Goal: Task Accomplishment & Management: Manage account settings

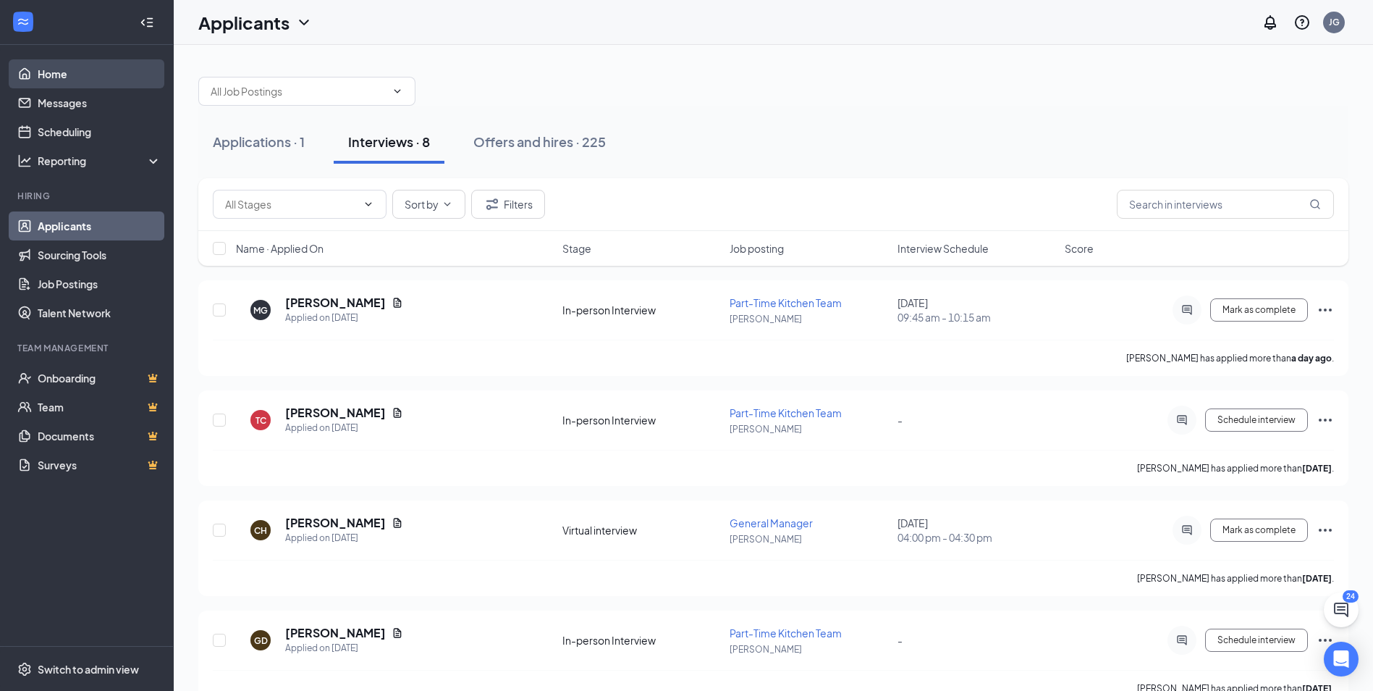
click at [62, 77] on link "Home" at bounding box center [100, 73] width 124 height 29
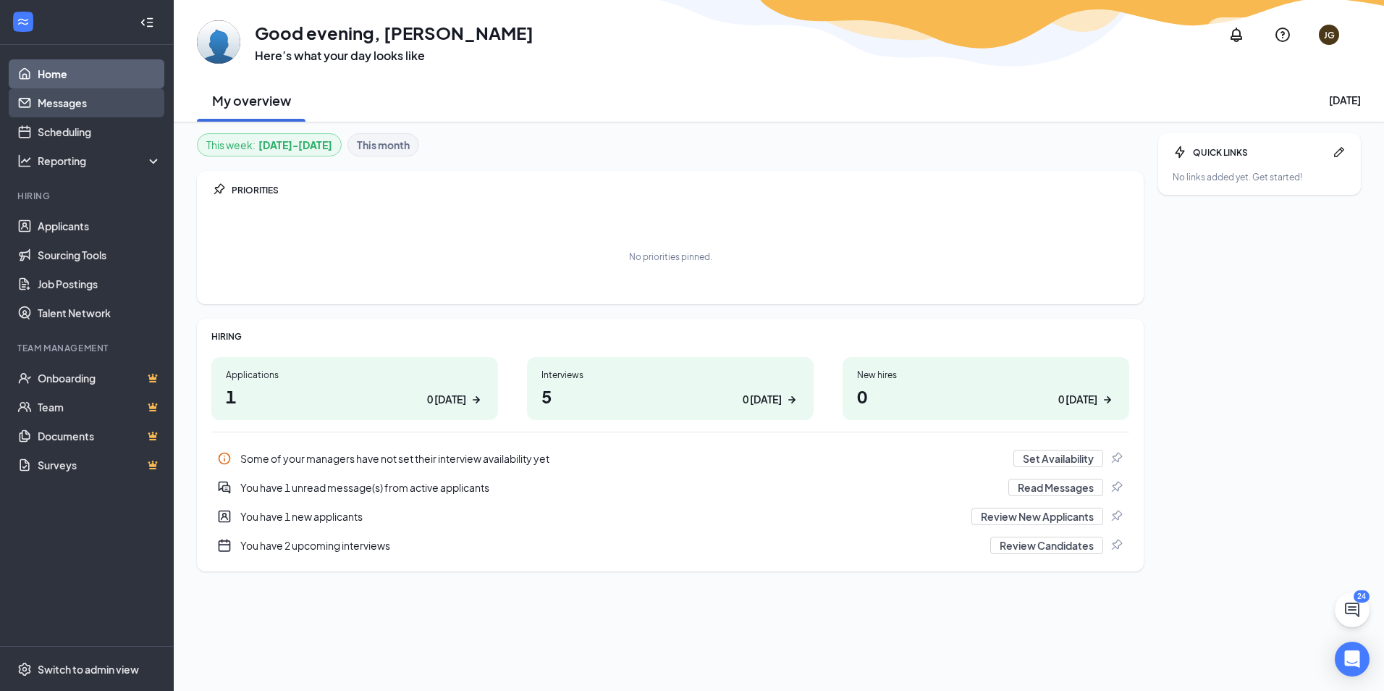
click at [55, 101] on link "Messages" at bounding box center [100, 102] width 124 height 29
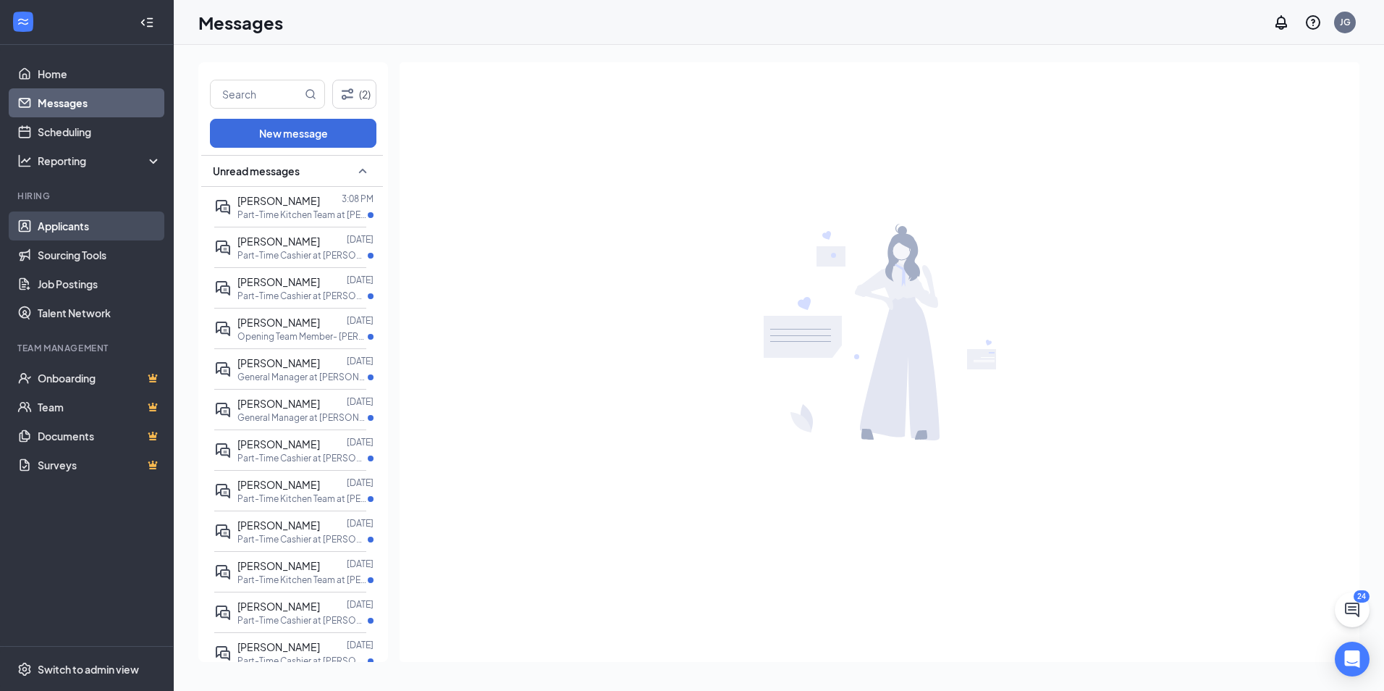
click at [60, 223] on link "Applicants" at bounding box center [100, 225] width 124 height 29
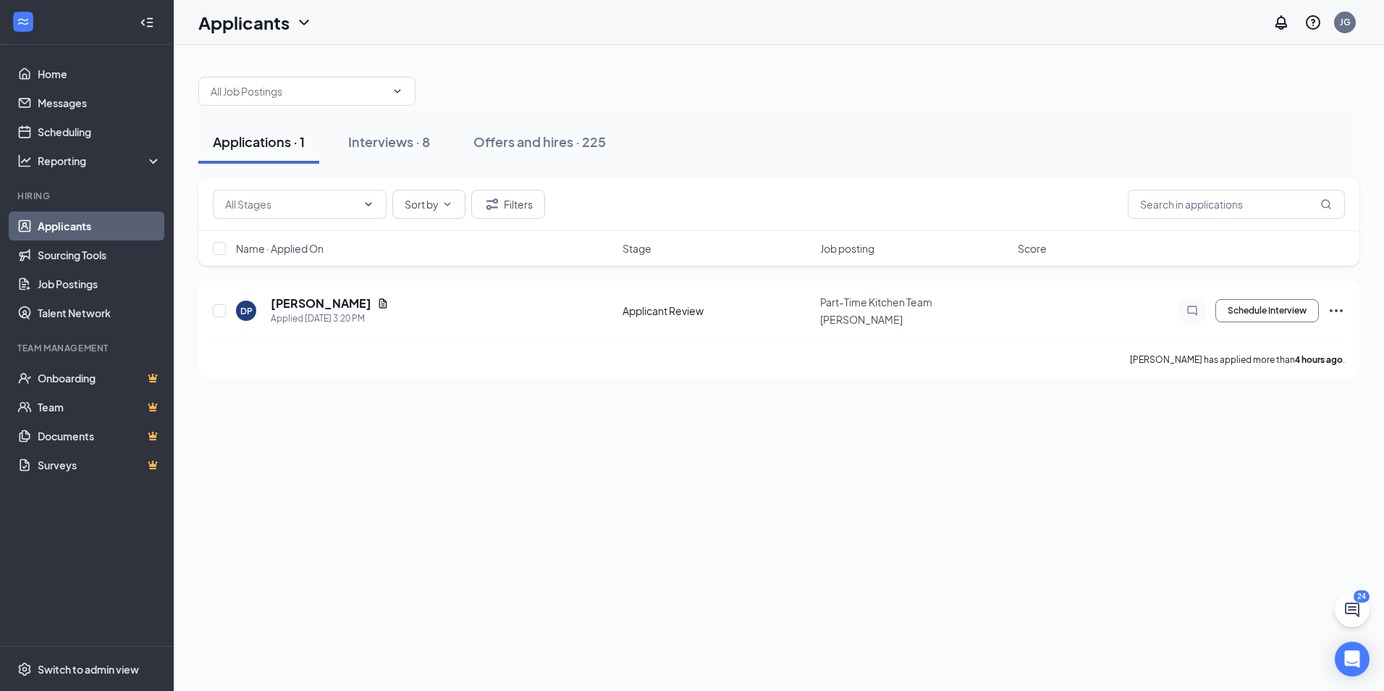
click at [240, 139] on div "Applications · 1" at bounding box center [259, 141] width 92 height 18
click at [318, 302] on h5 "Deajia Payne" at bounding box center [321, 303] width 101 height 16
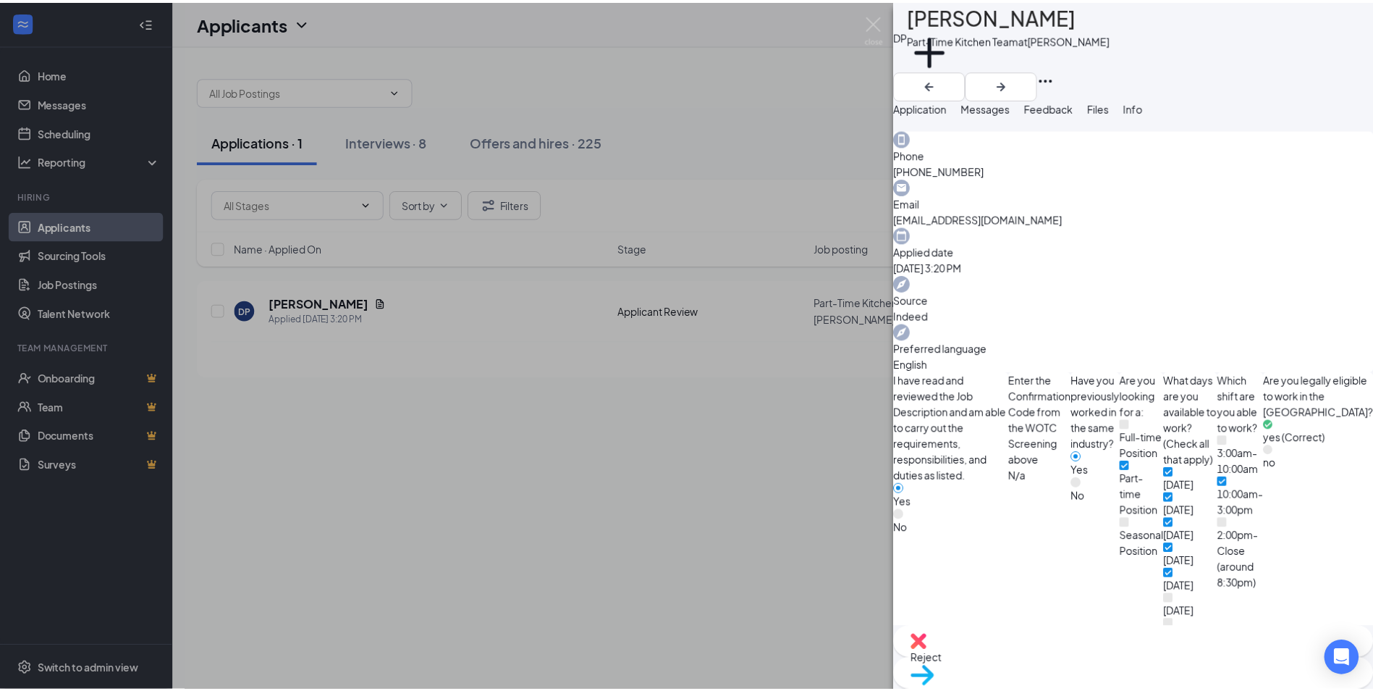
scroll to position [573, 0]
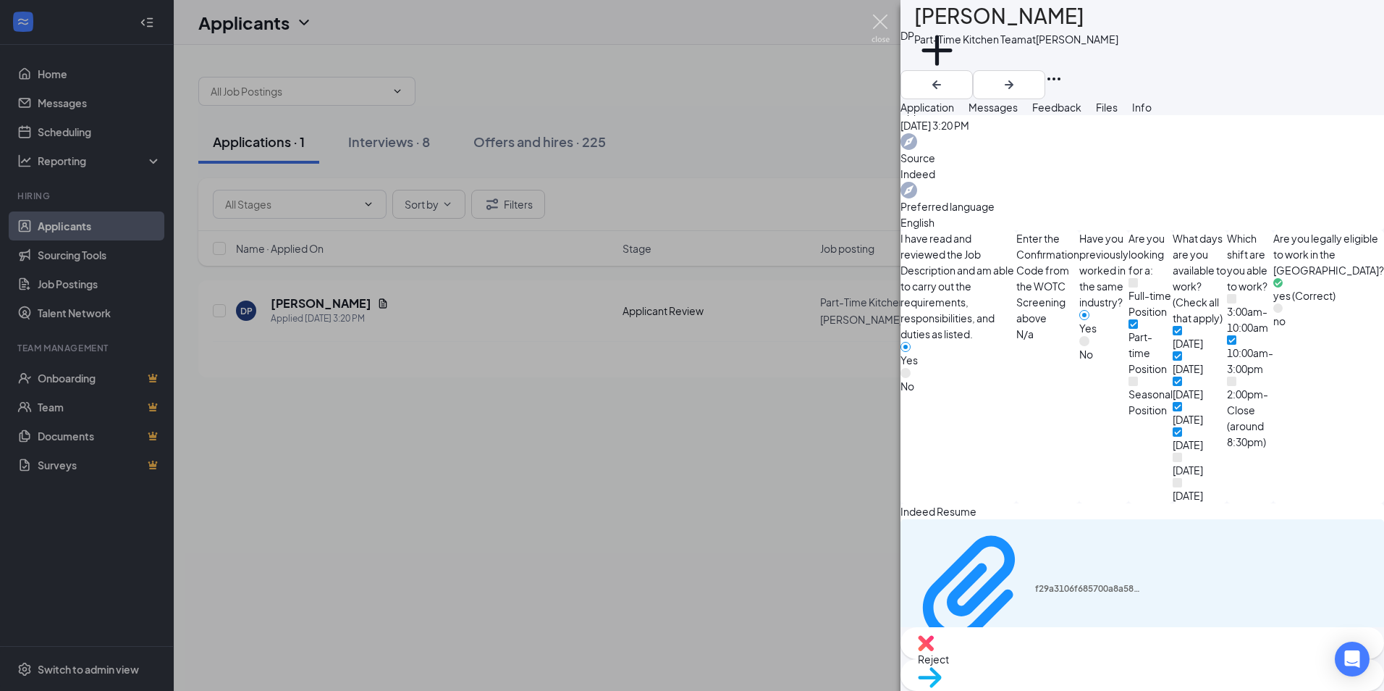
click at [882, 20] on img at bounding box center [880, 28] width 18 height 28
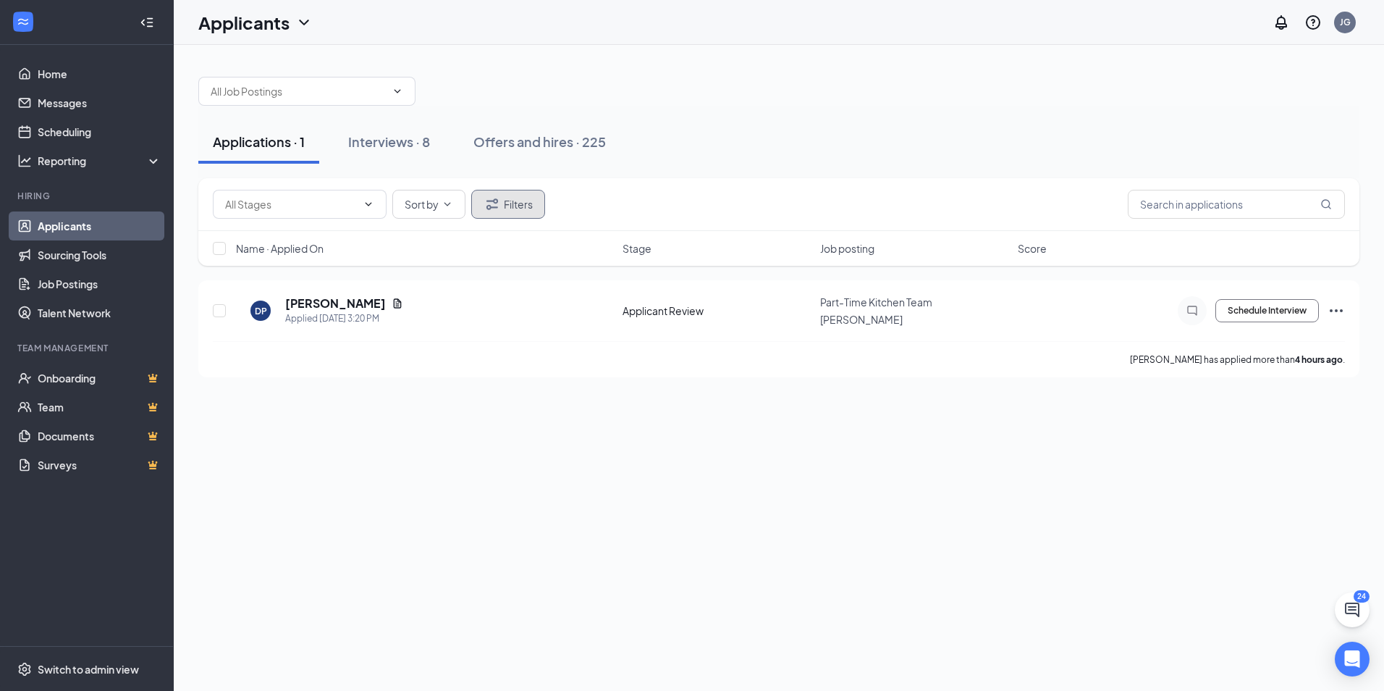
click at [511, 214] on button "Filters" at bounding box center [508, 204] width 74 height 29
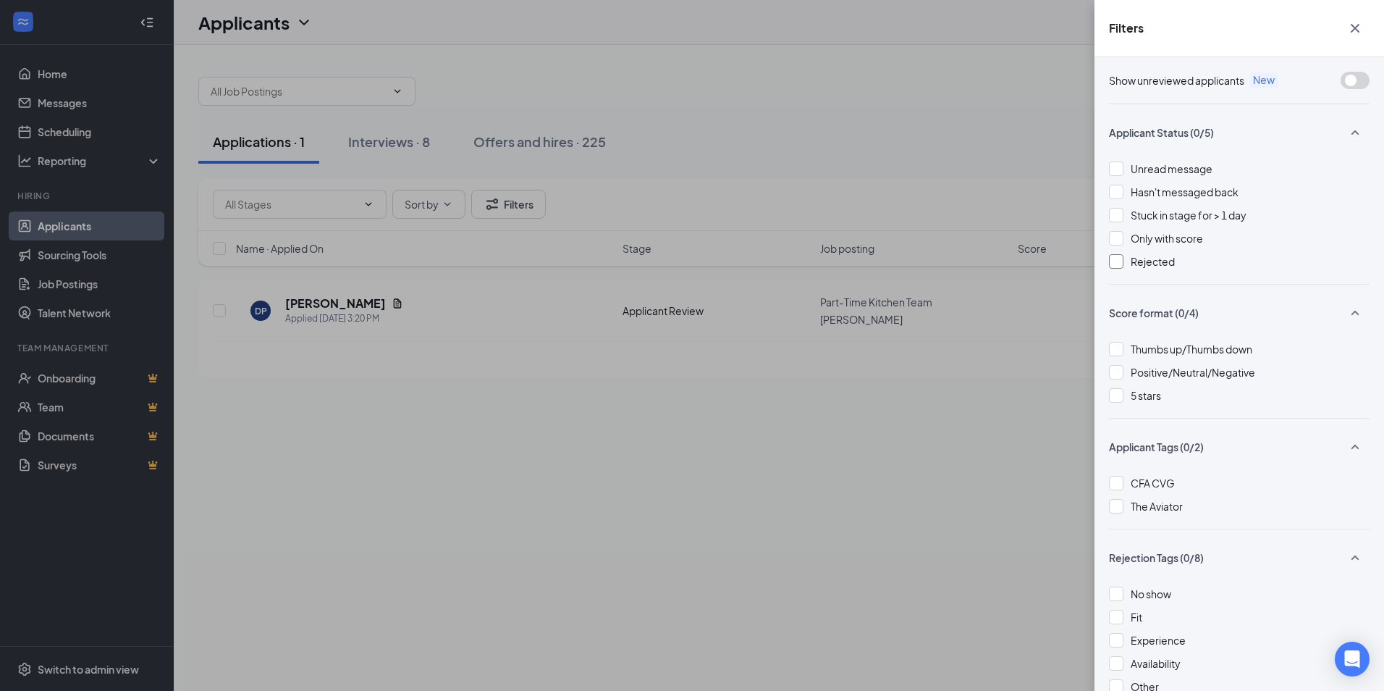
click at [1114, 262] on div at bounding box center [1116, 261] width 14 height 14
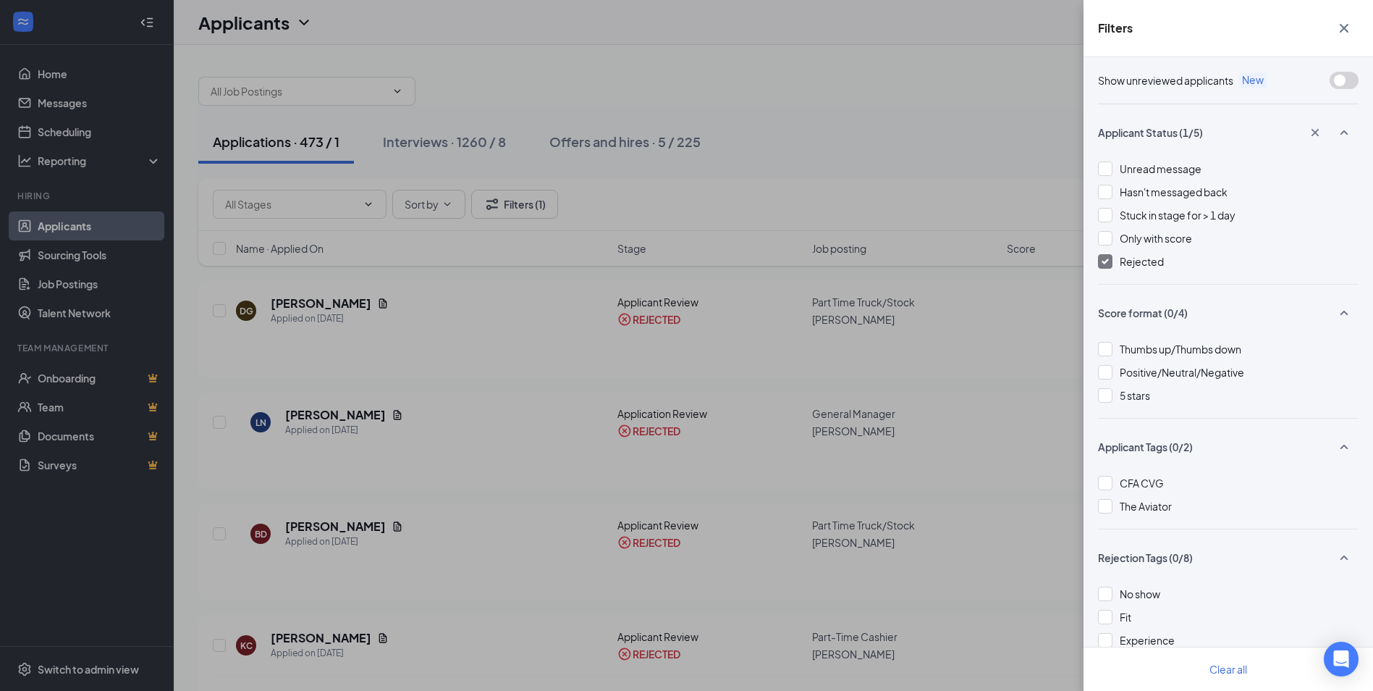
click at [1347, 26] on icon "Cross" at bounding box center [1344, 28] width 9 height 9
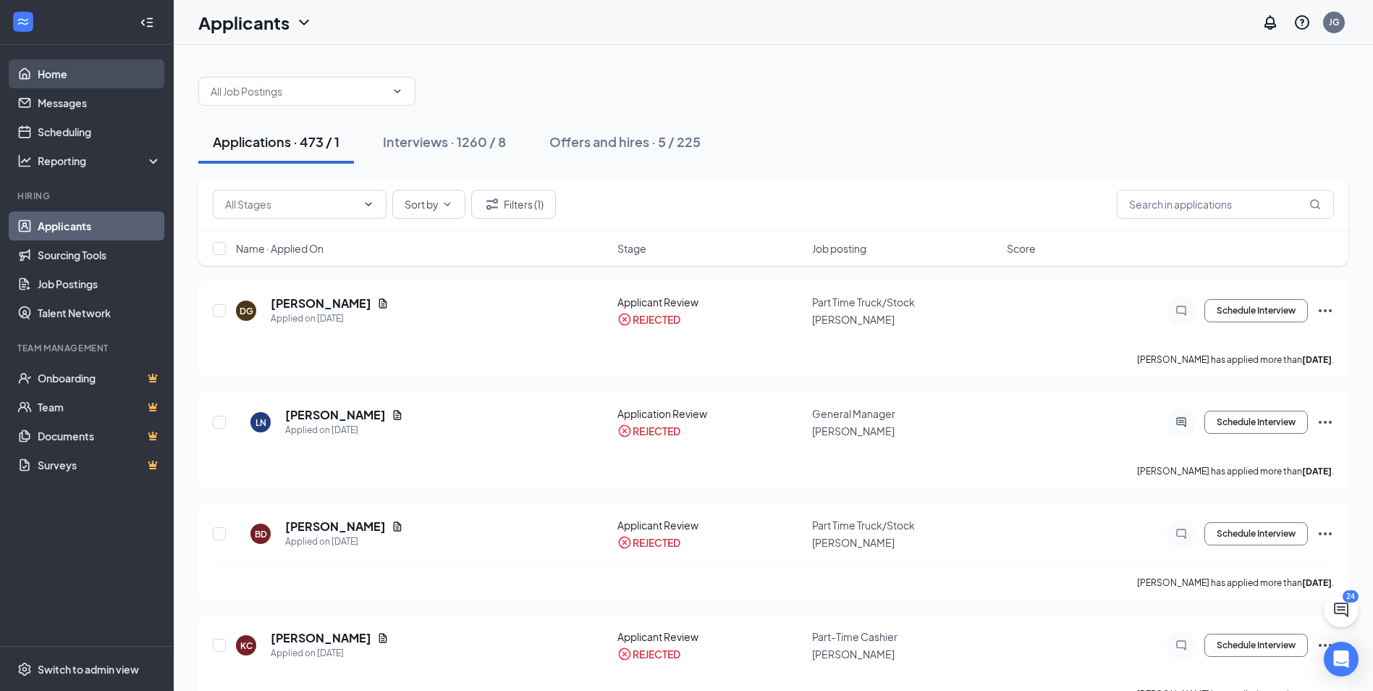
click at [43, 69] on link "Home" at bounding box center [100, 73] width 124 height 29
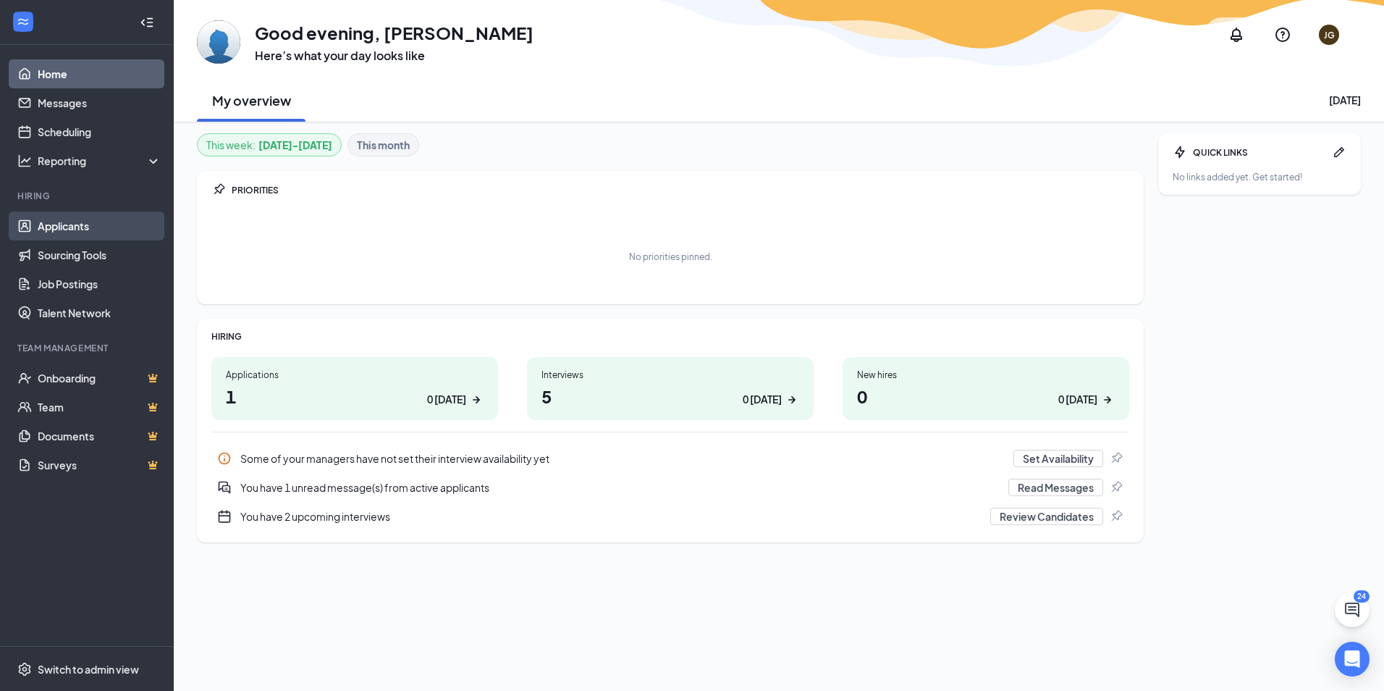
click at [72, 222] on link "Applicants" at bounding box center [100, 225] width 124 height 29
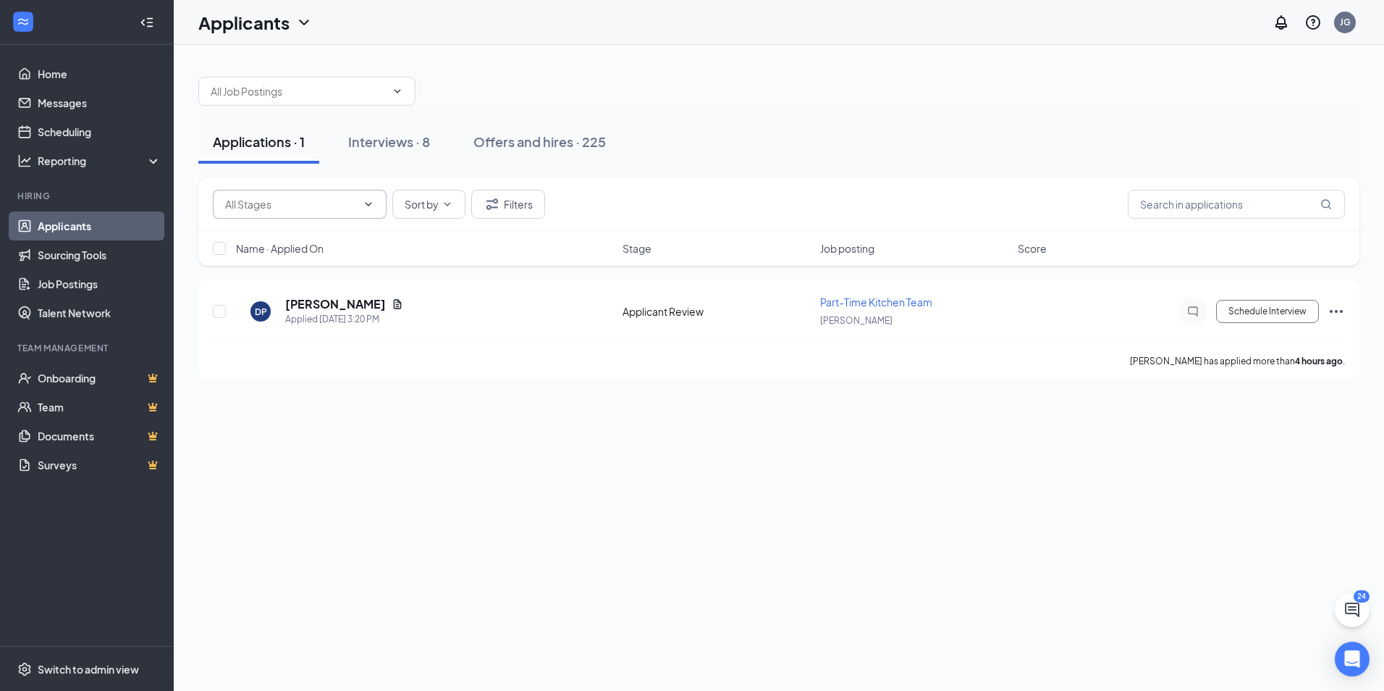
click at [368, 202] on icon "ChevronDown" at bounding box center [369, 204] width 12 height 12
click at [423, 143] on div "Interviews · 8" at bounding box center [389, 141] width 82 height 18
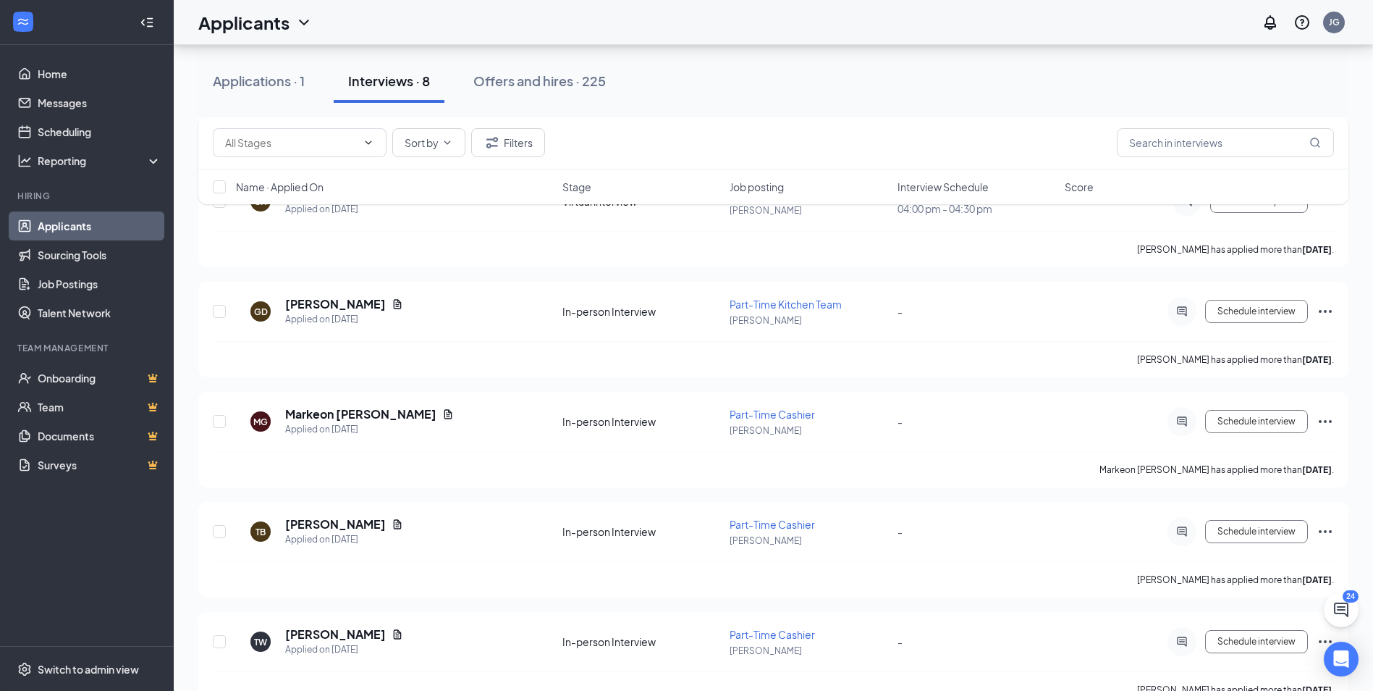
scroll to position [473, 0]
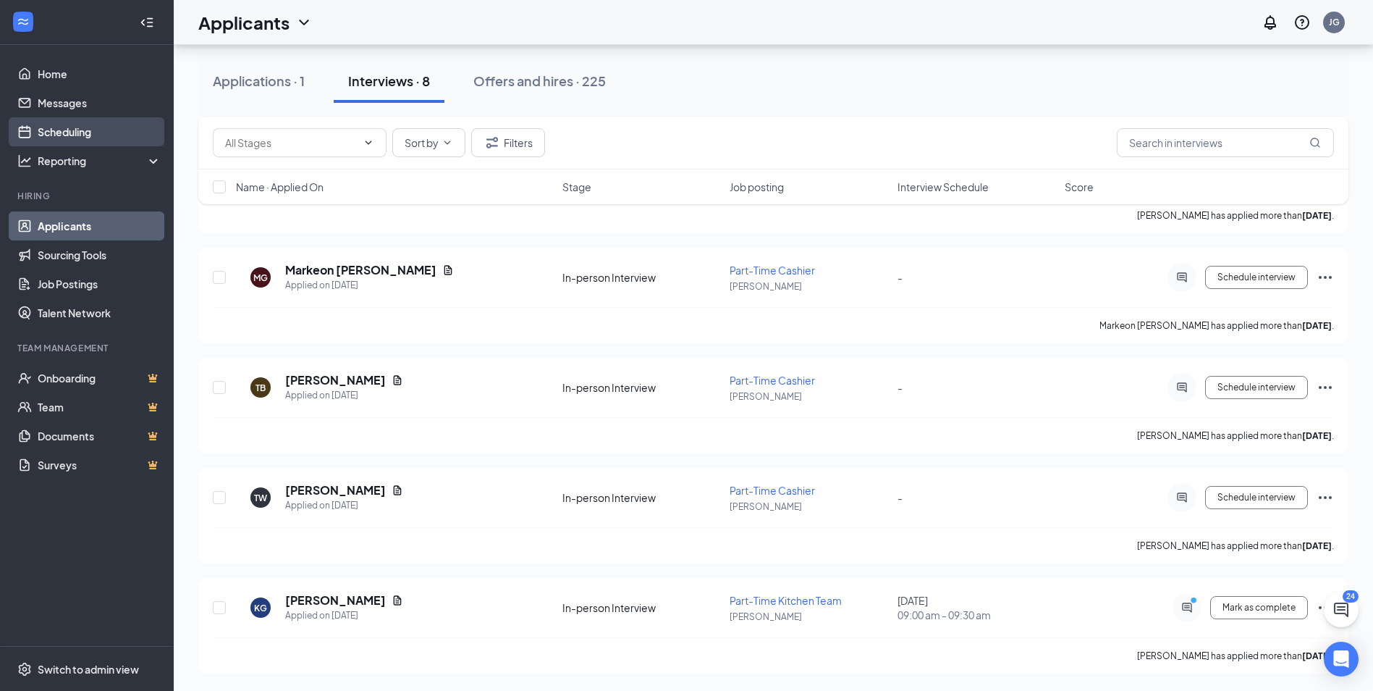
click at [71, 129] on link "Scheduling" at bounding box center [100, 131] width 124 height 29
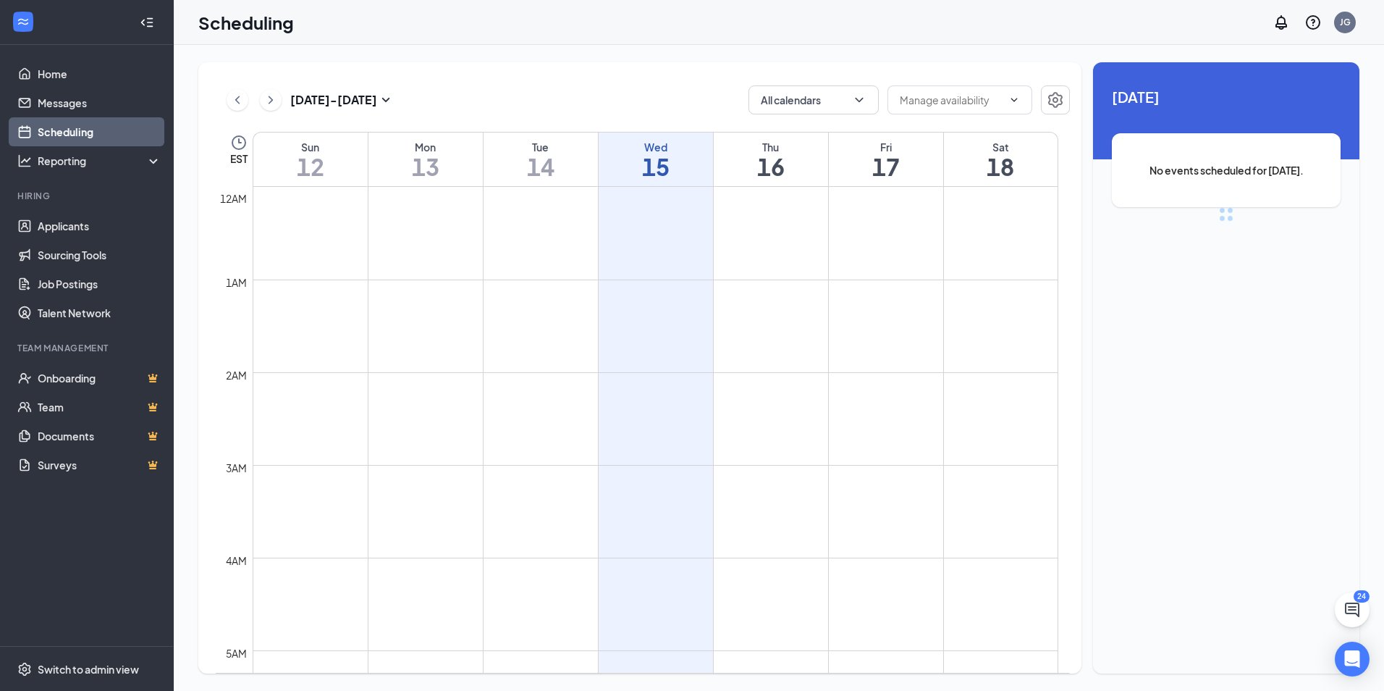
scroll to position [711, 0]
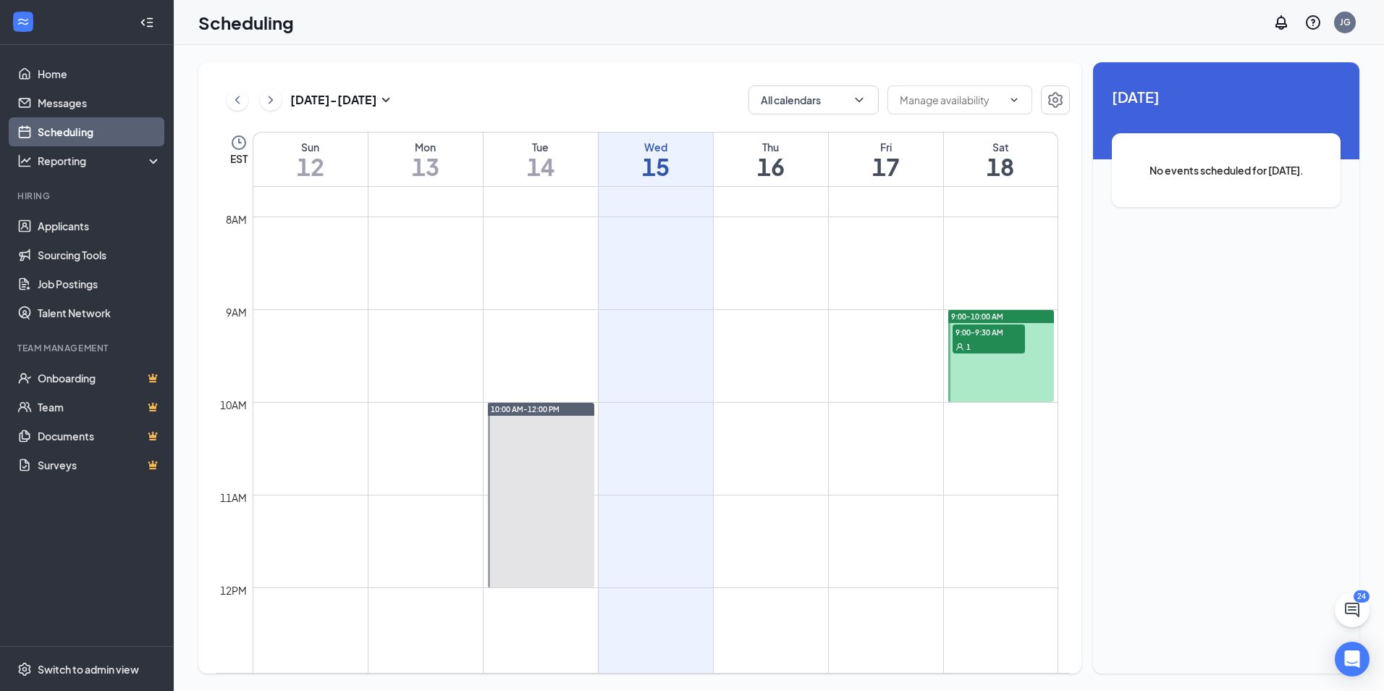
click at [1030, 376] on div at bounding box center [1001, 356] width 106 height 92
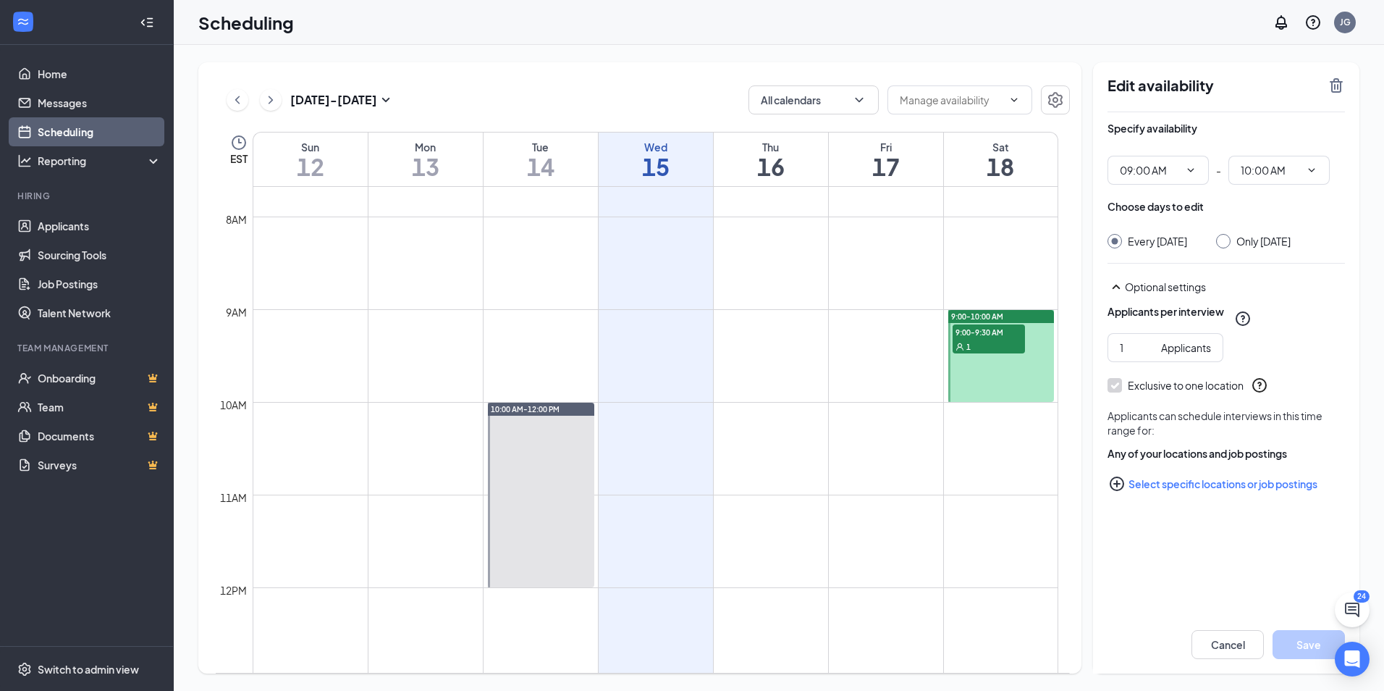
click at [1010, 381] on div at bounding box center [1001, 356] width 106 height 92
click at [1194, 169] on icon "ChevronDown" at bounding box center [1191, 170] width 12 height 12
click at [1280, 216] on div "Choose days to edit" at bounding box center [1225, 213] width 237 height 29
click at [1195, 172] on icon "ChevronDown" at bounding box center [1191, 170] width 12 height 12
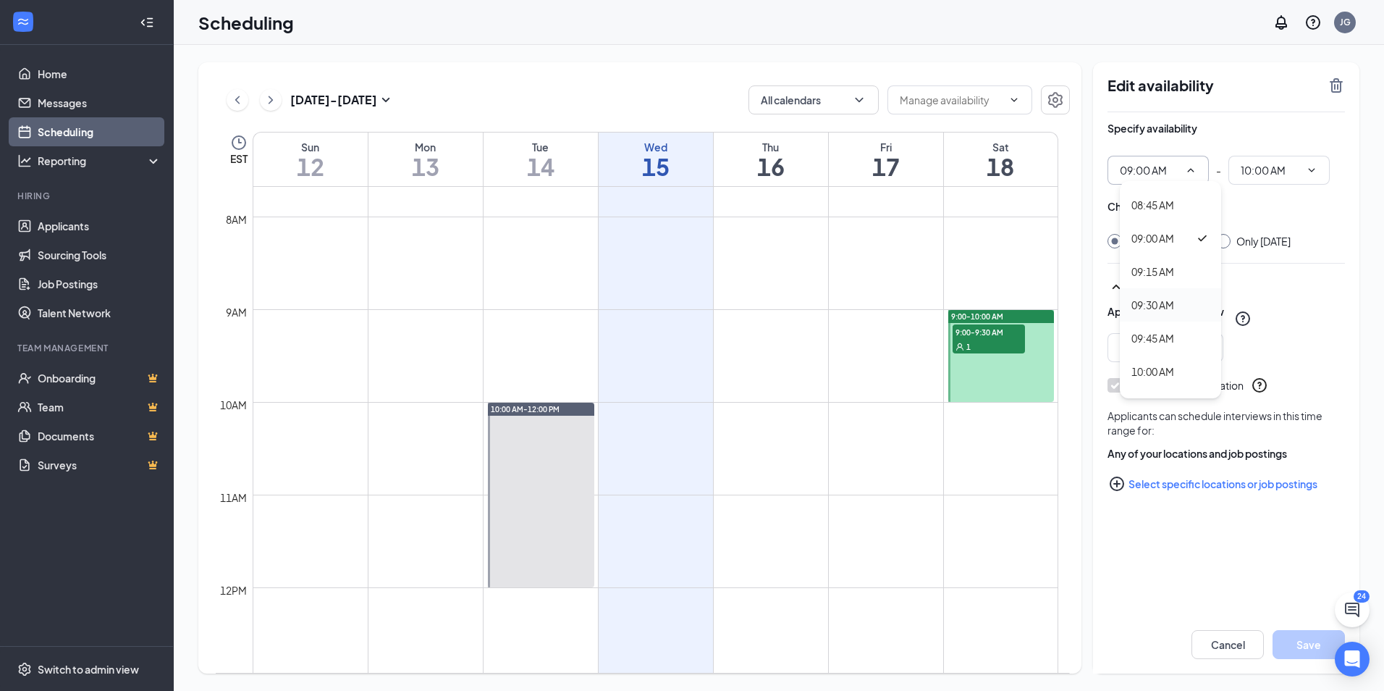
click at [1168, 297] on div "09:30 AM" at bounding box center [1152, 305] width 43 height 16
type input "09:30 AM"
click at [1291, 163] on input "10:30 AM" at bounding box center [1270, 170] width 59 height 16
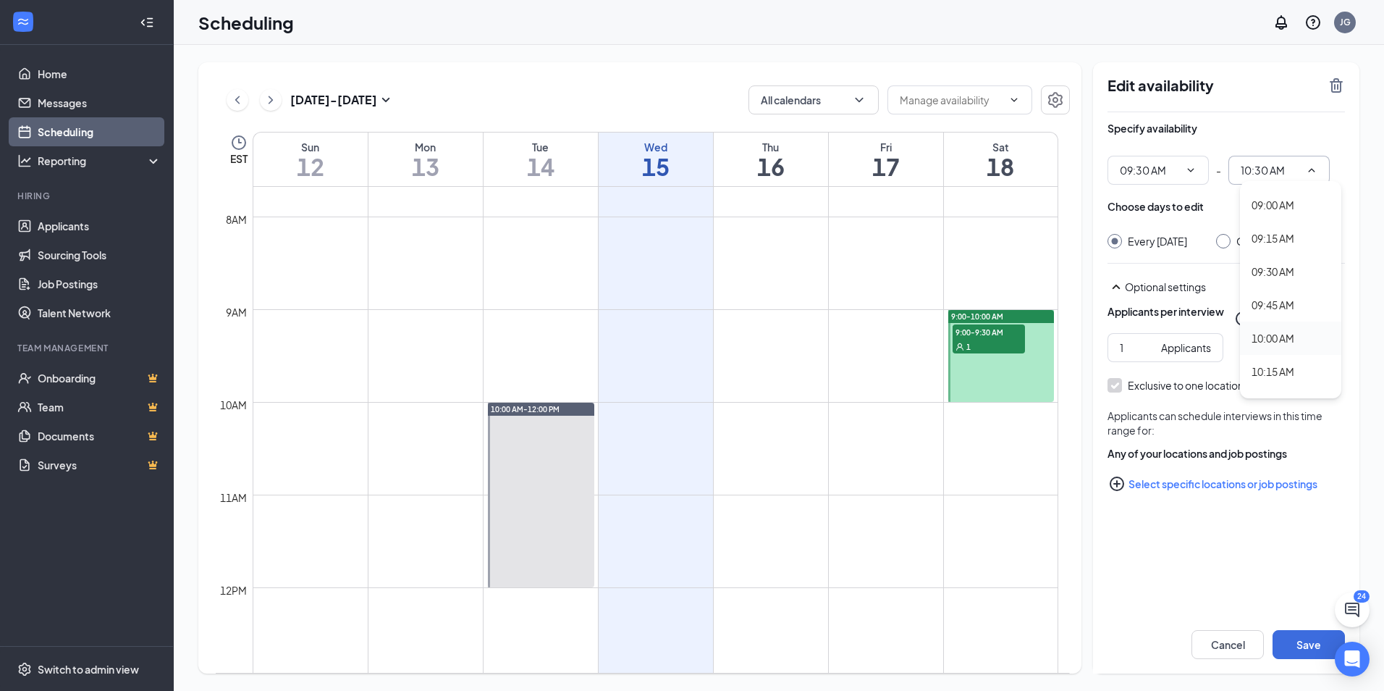
click at [1285, 333] on div "10:00 AM" at bounding box center [1272, 338] width 43 height 16
type input "10:00 AM"
click at [1226, 240] on input "Only [DATE]" at bounding box center [1221, 239] width 10 height 10
radio input "true"
radio input "false"
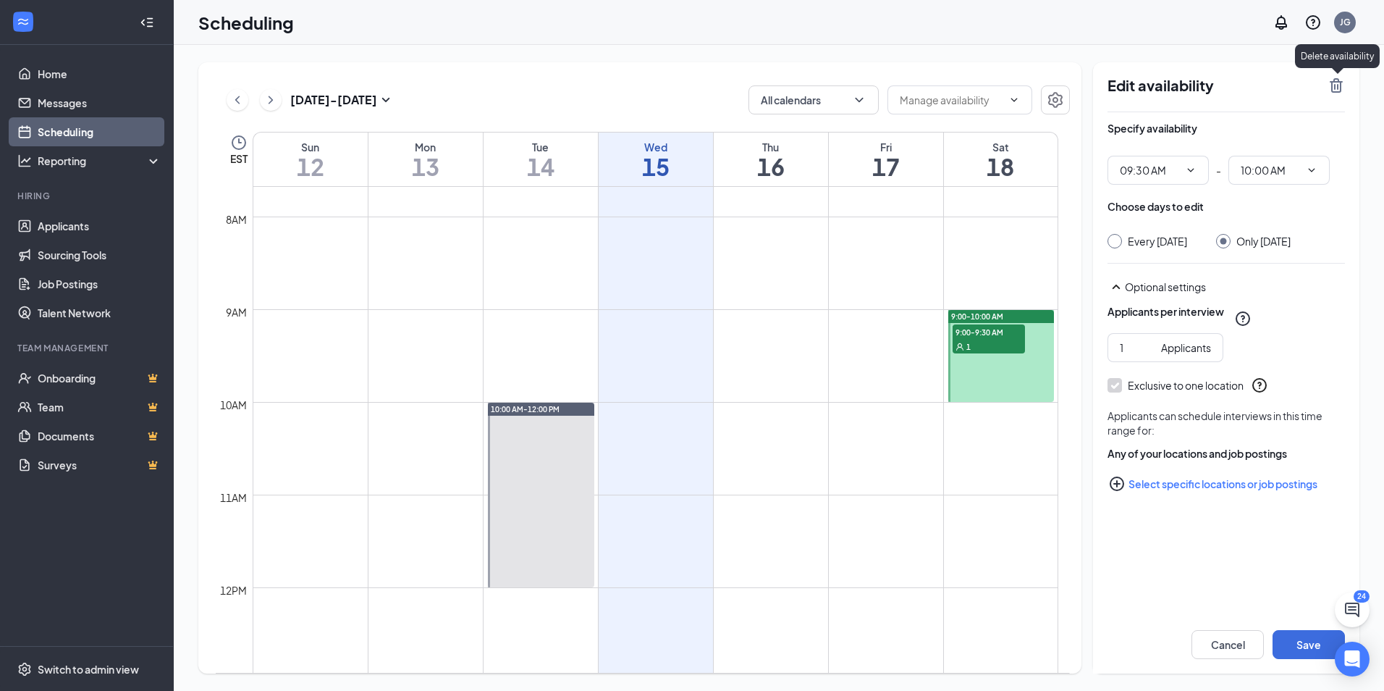
click at [1335, 88] on icon "TrashOutline" at bounding box center [1336, 85] width 13 height 14
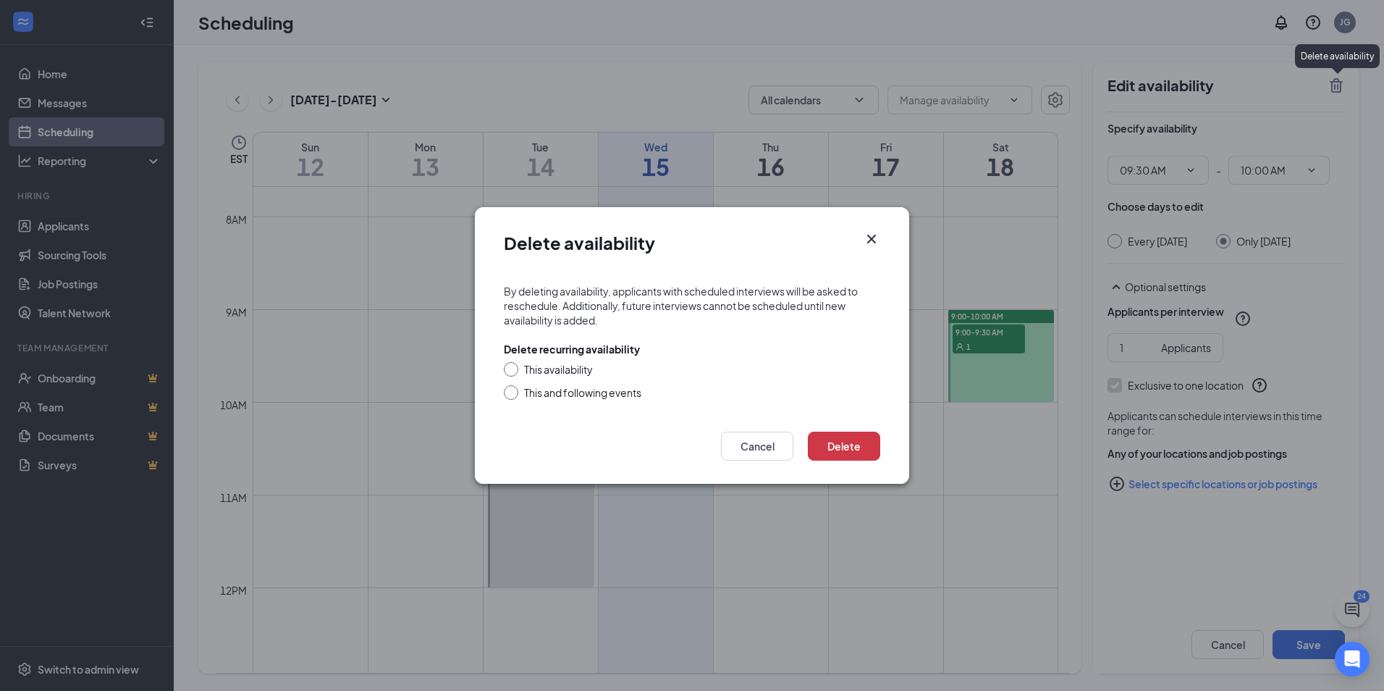
drag, startPoint x: 507, startPoint y: 368, endPoint x: 549, endPoint y: 378, distance: 43.2
click at [509, 369] on input "This availability" at bounding box center [509, 367] width 10 height 10
radio input "true"
click at [861, 441] on button "Delete" at bounding box center [844, 445] width 72 height 29
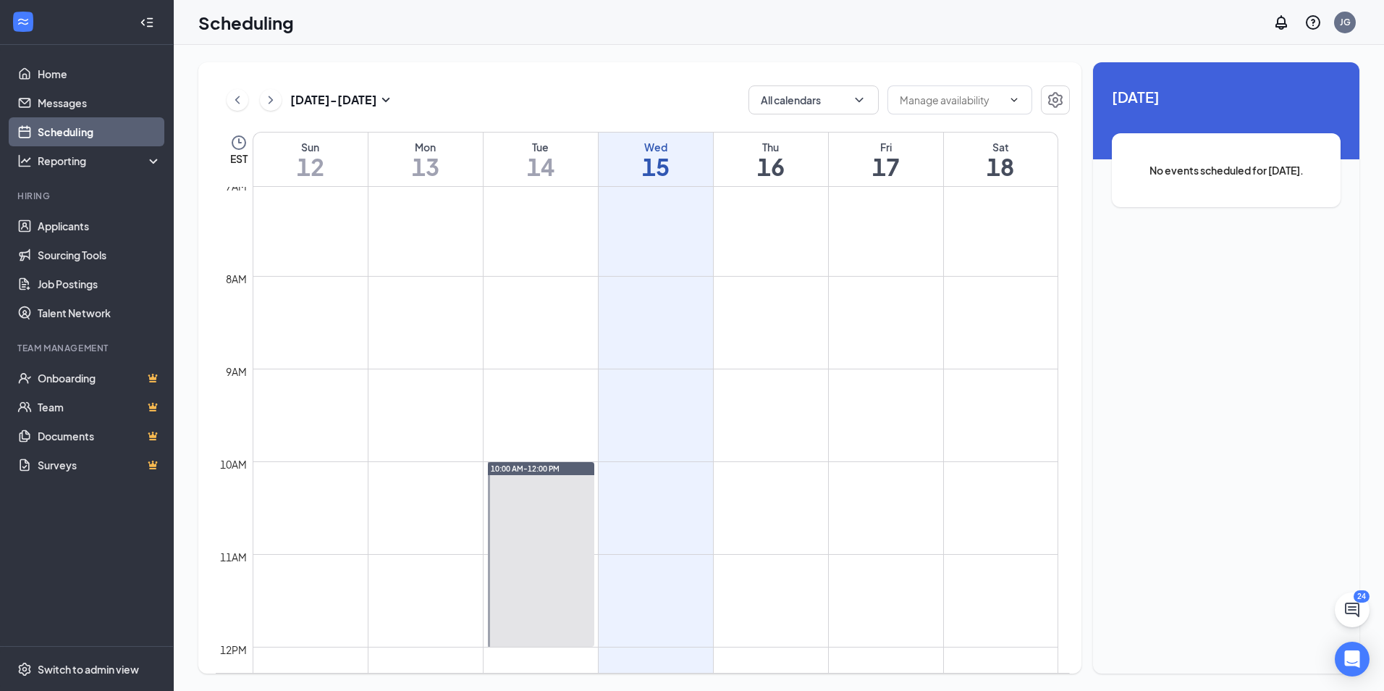
scroll to position [651, 0]
click at [990, 388] on td at bounding box center [656, 380] width 806 height 23
click at [48, 129] on link "Scheduling" at bounding box center [100, 131] width 124 height 29
drag, startPoint x: 986, startPoint y: 391, endPoint x: 992, endPoint y: 416, distance: 26.0
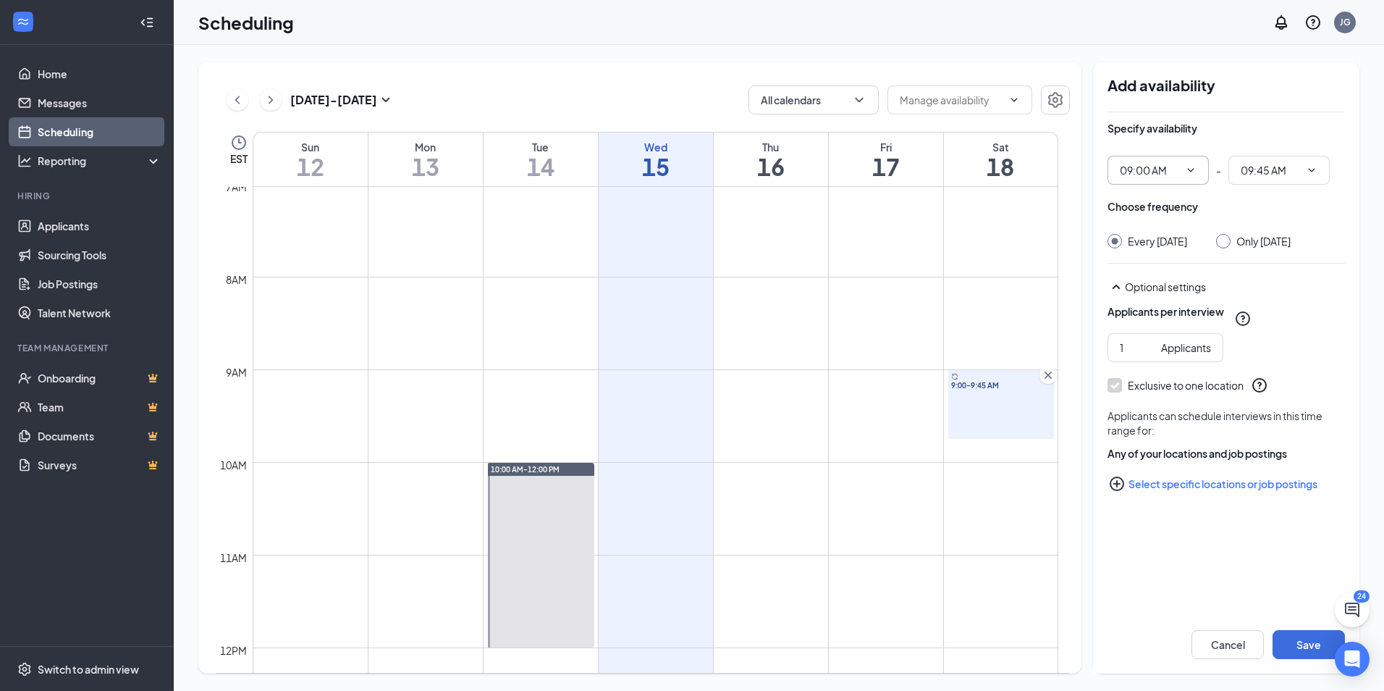
click at [1188, 167] on icon "ChevronDown" at bounding box center [1191, 170] width 12 height 12
click at [1202, 174] on span "09:00 AM 12:00 AM 12:15 AM 12:30 AM 12:45 AM 01:00 AM 01:15 AM 01:30 AM 01:45 A…" at bounding box center [1157, 170] width 101 height 29
click at [1310, 169] on icon "ChevronDown" at bounding box center [1312, 170] width 7 height 4
click at [1286, 342] on div "09:30 AM" at bounding box center [1272, 344] width 43 height 16
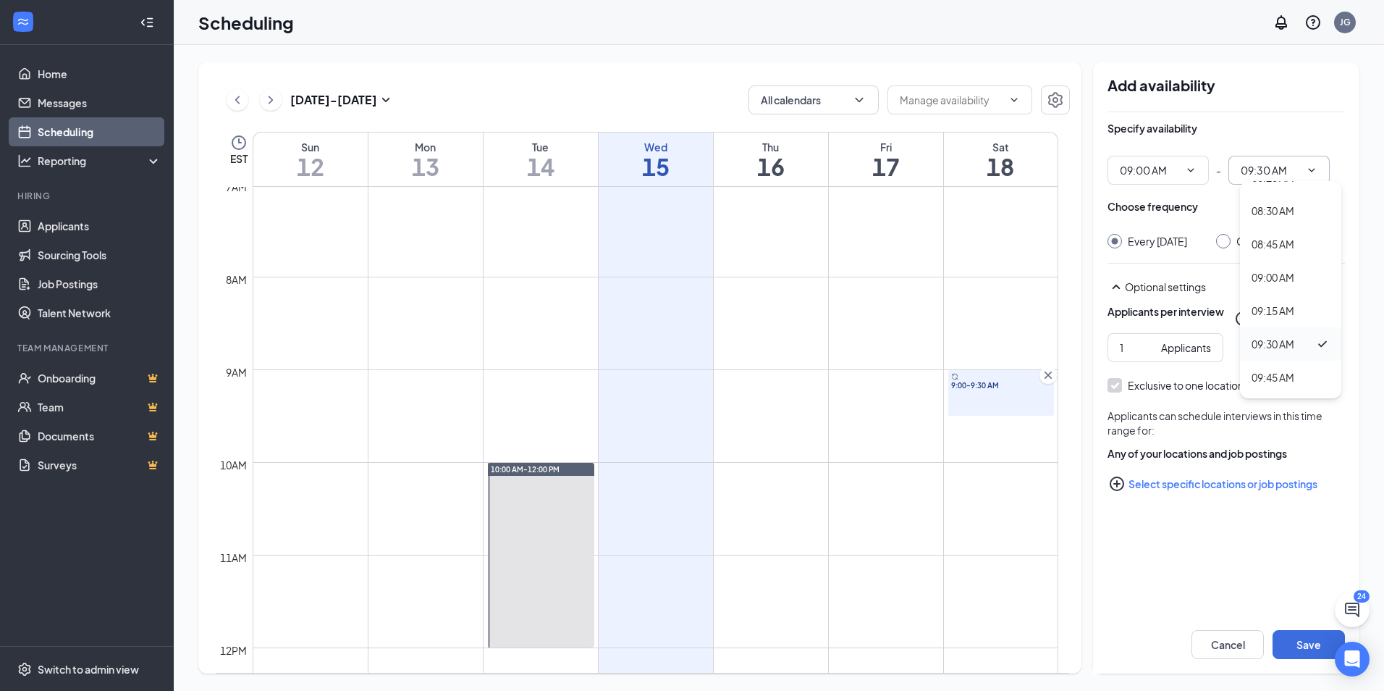
type input "09:30 AM"
click at [1303, 654] on button "Save" at bounding box center [1308, 644] width 72 height 29
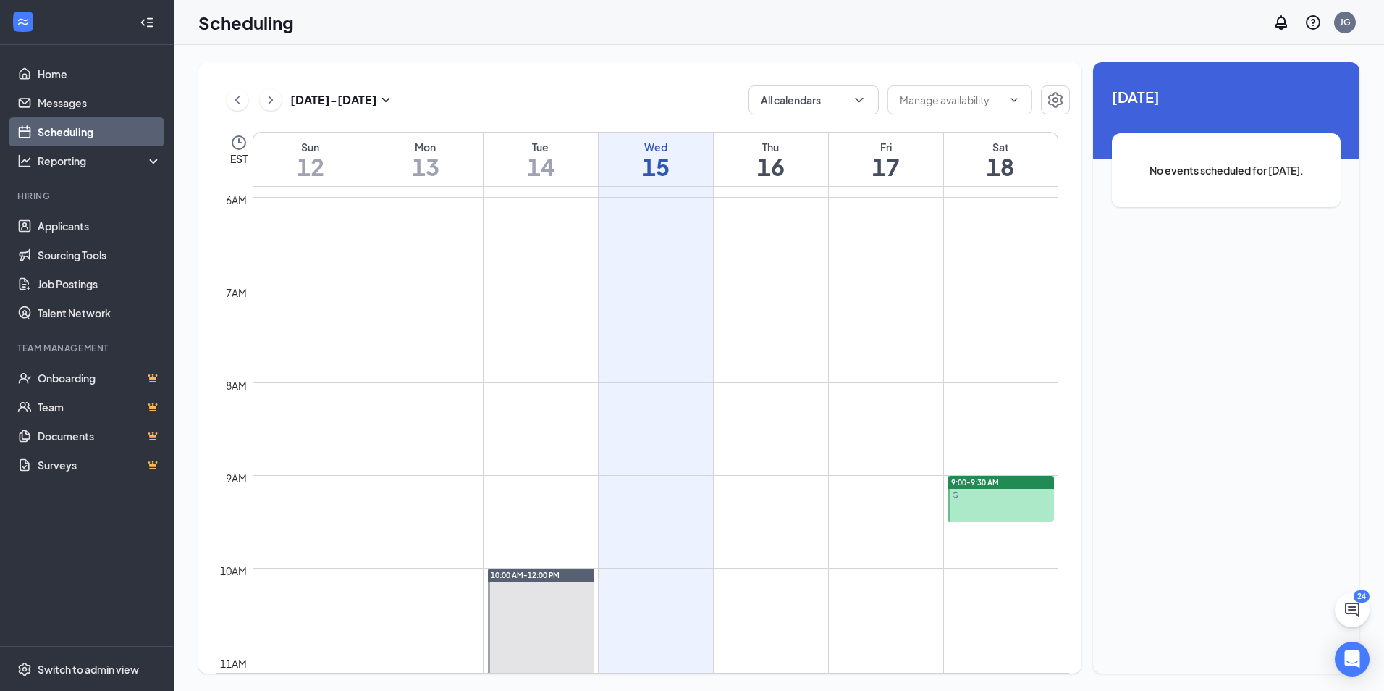
scroll to position [507, 0]
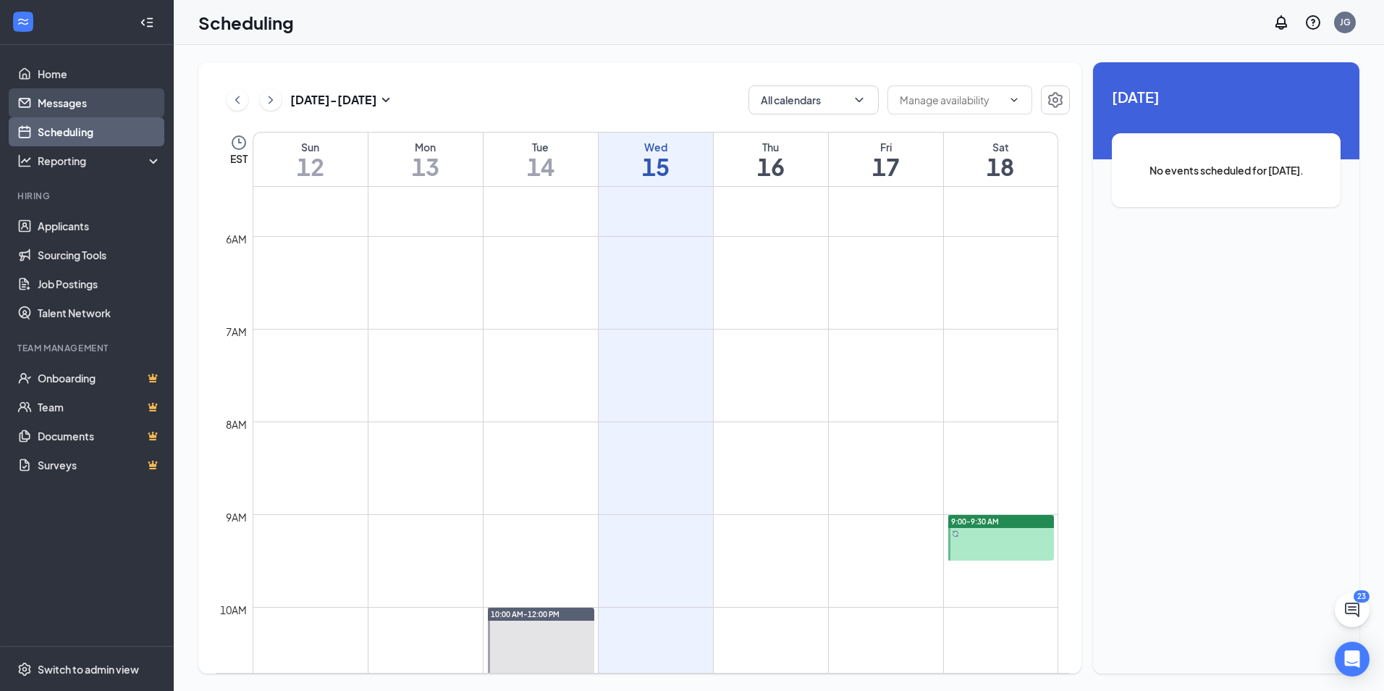
click at [54, 101] on link "Messages" at bounding box center [100, 102] width 124 height 29
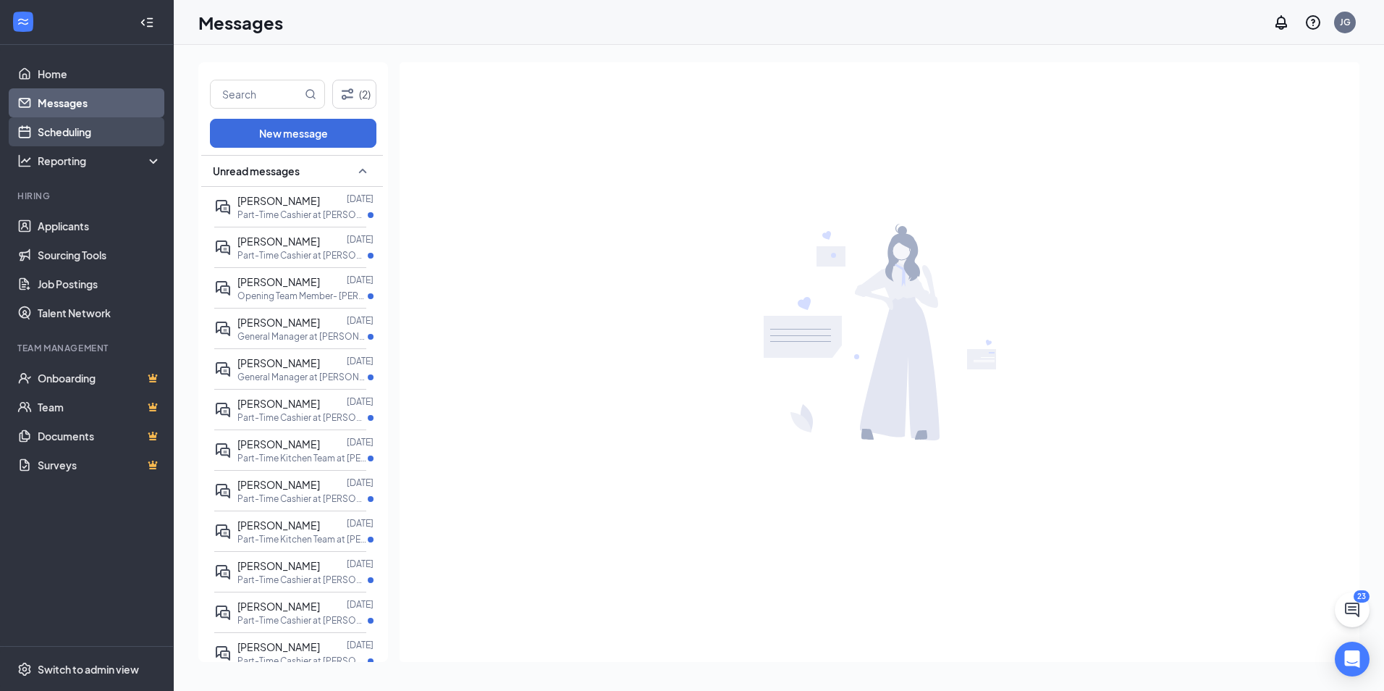
click at [59, 136] on link "Scheduling" at bounding box center [100, 131] width 124 height 29
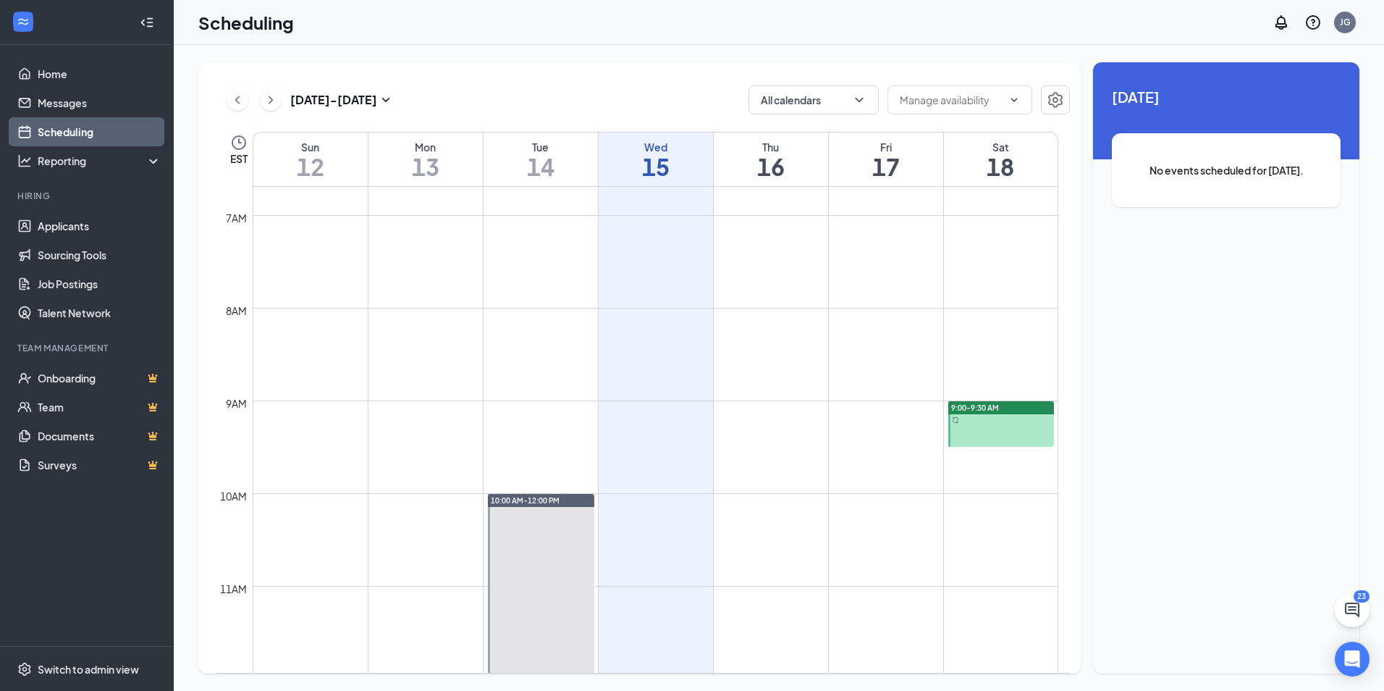
scroll to position [567, 0]
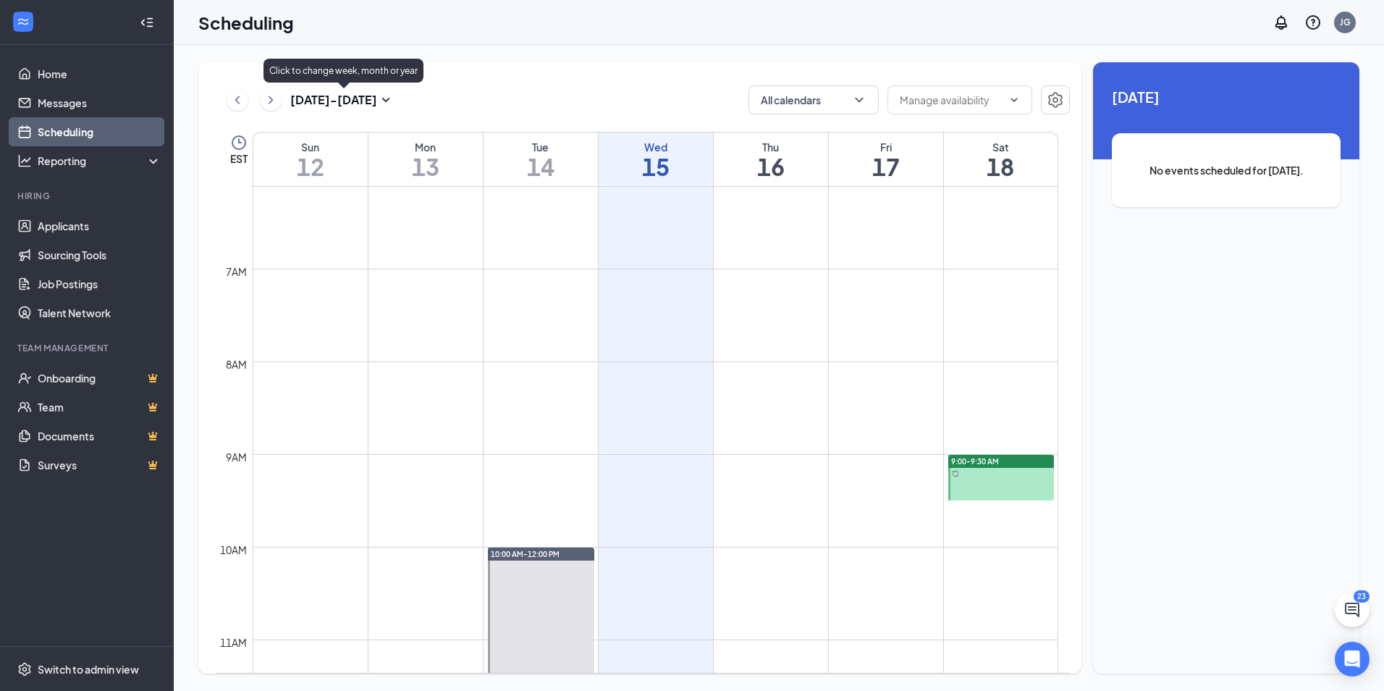
click at [386, 98] on icon "SmallChevronDown" at bounding box center [385, 99] width 17 height 17
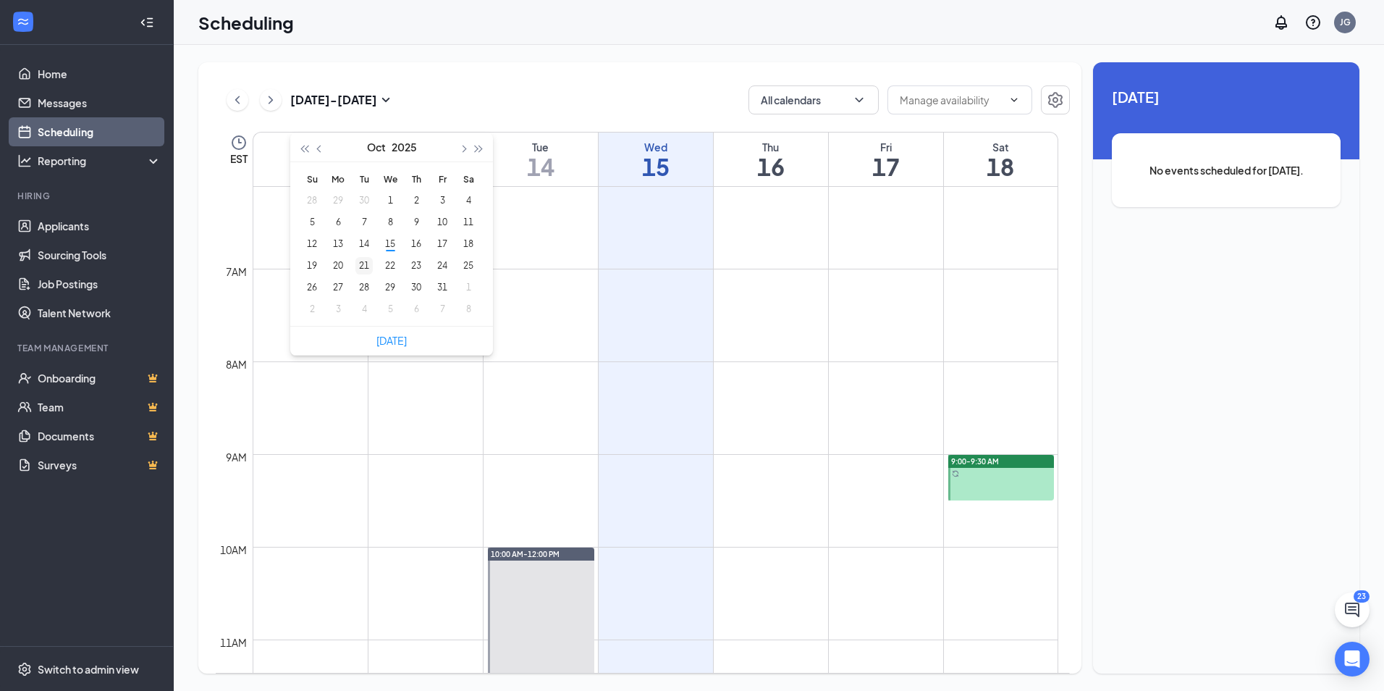
type input "[DATE]"
click at [363, 265] on div "21" at bounding box center [363, 265] width 17 height 17
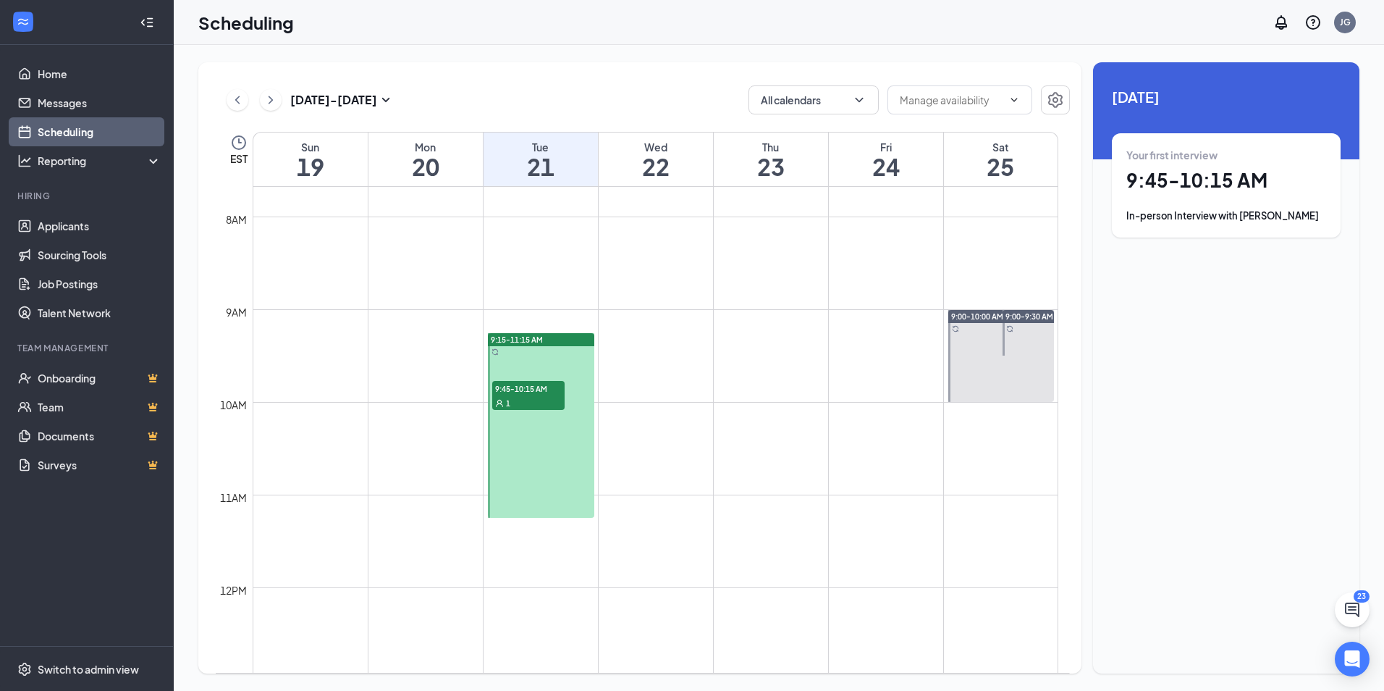
click at [512, 394] on span "9:45-10:15 AM" at bounding box center [528, 388] width 72 height 14
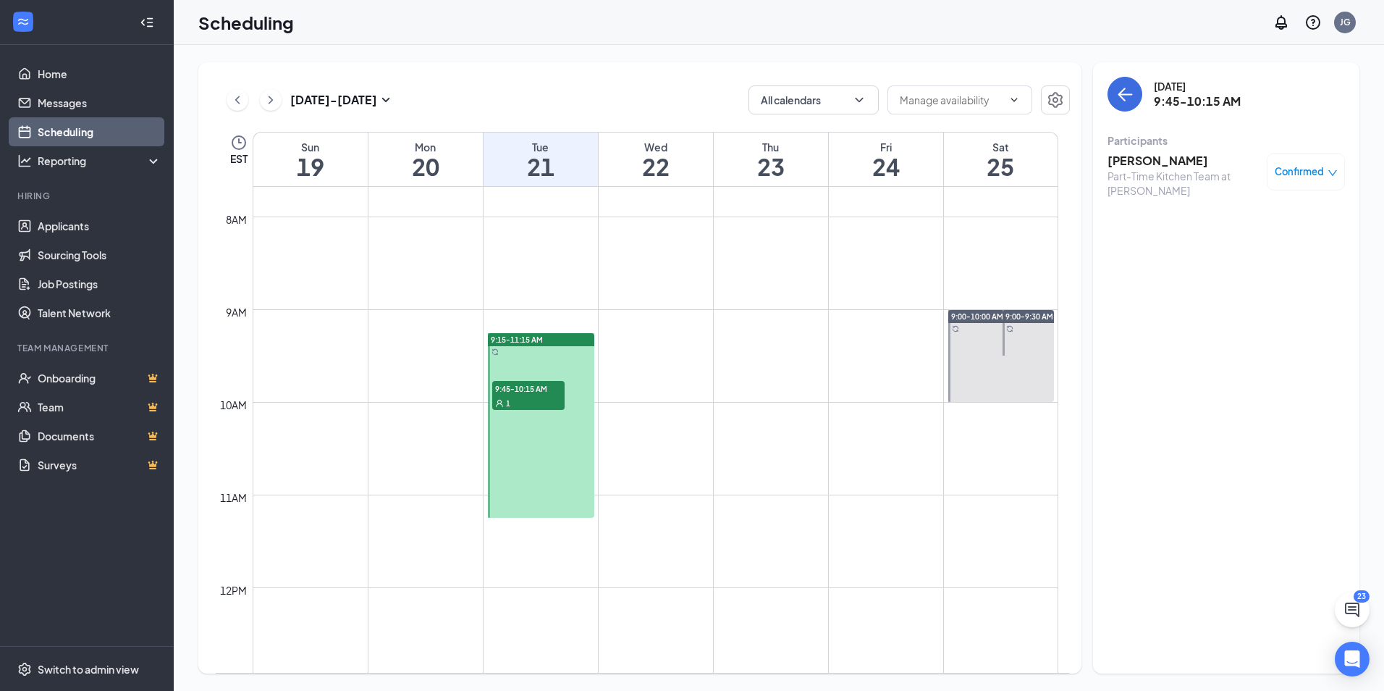
click at [523, 338] on span "9:15-11:15 AM" at bounding box center [517, 339] width 52 height 10
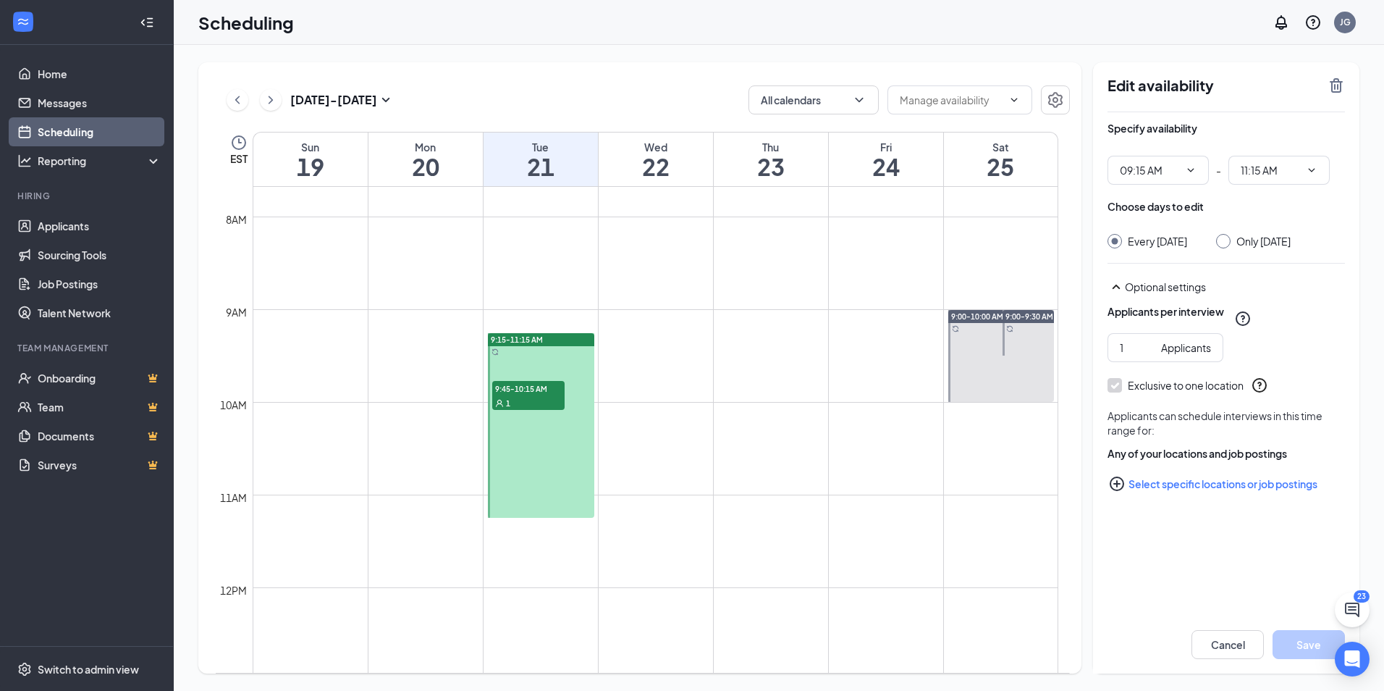
click at [890, 414] on td at bounding box center [656, 413] width 806 height 23
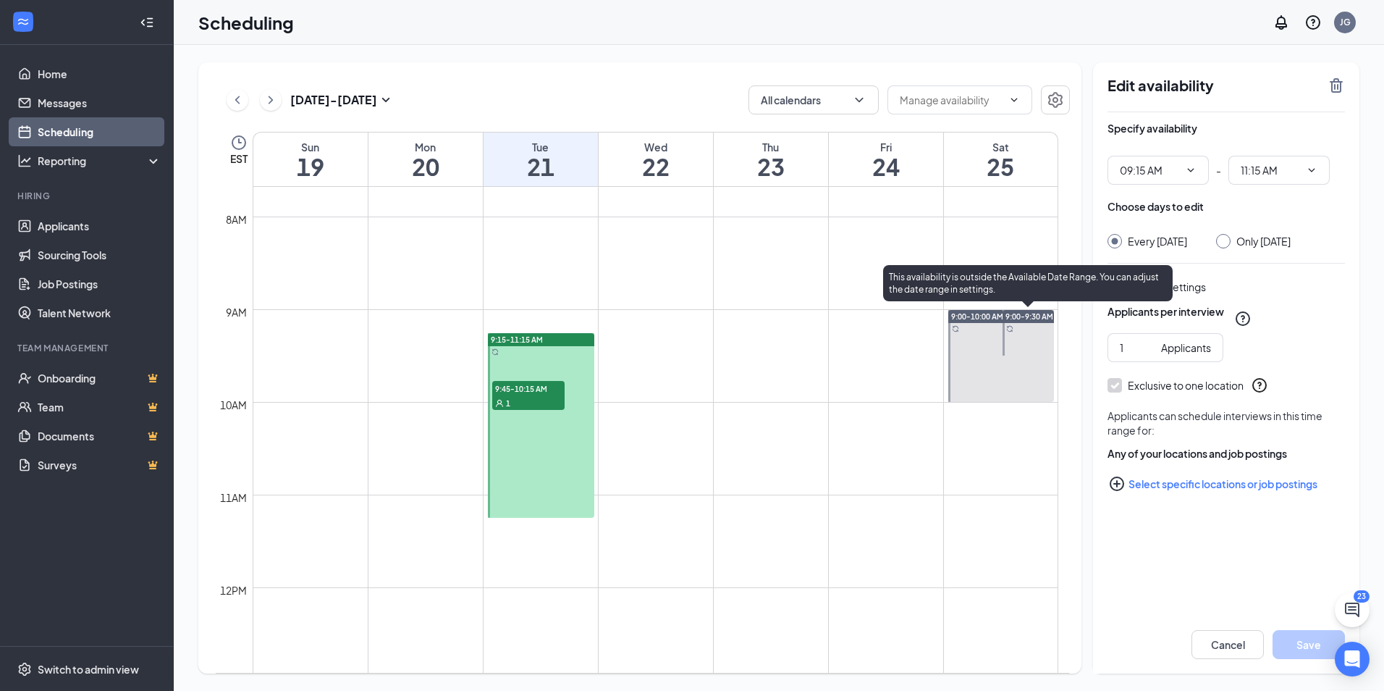
click at [1023, 316] on span "9:00-9:30 AM" at bounding box center [1029, 316] width 48 height 10
click at [975, 376] on div at bounding box center [1001, 356] width 106 height 92
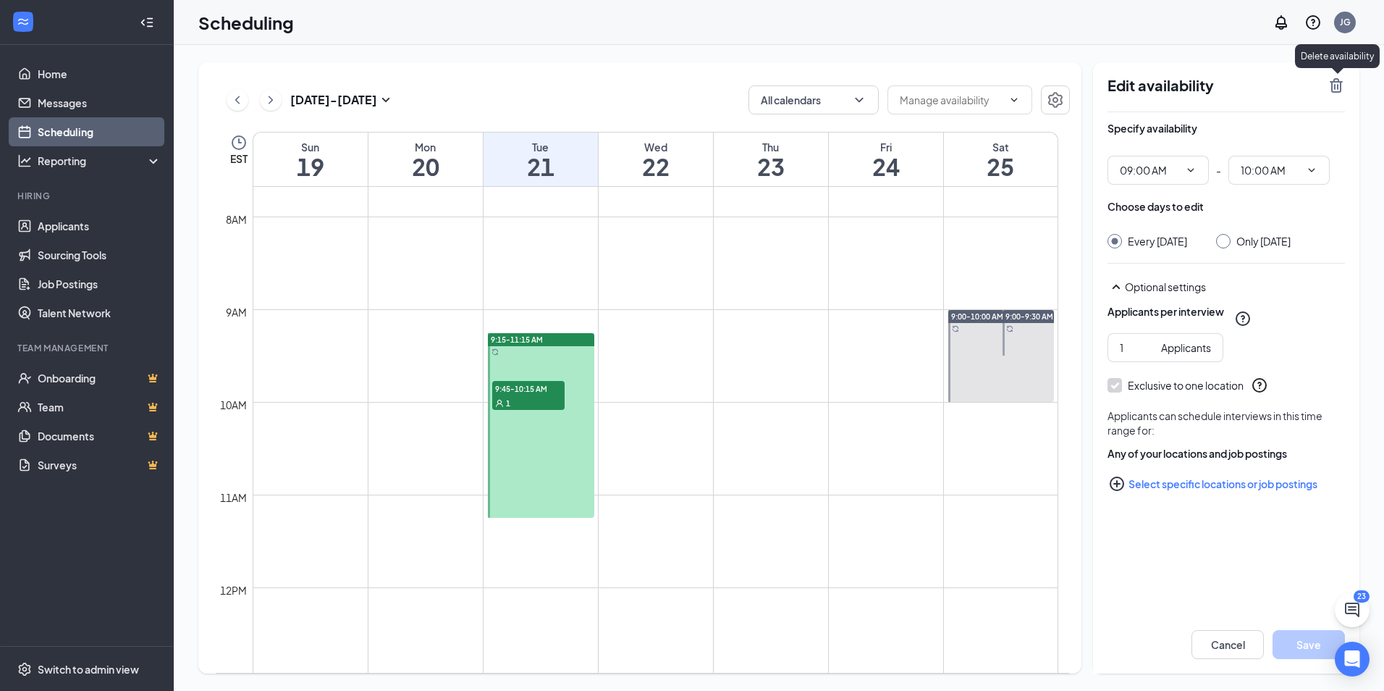
click at [1333, 80] on icon "TrashOutline" at bounding box center [1336, 85] width 13 height 14
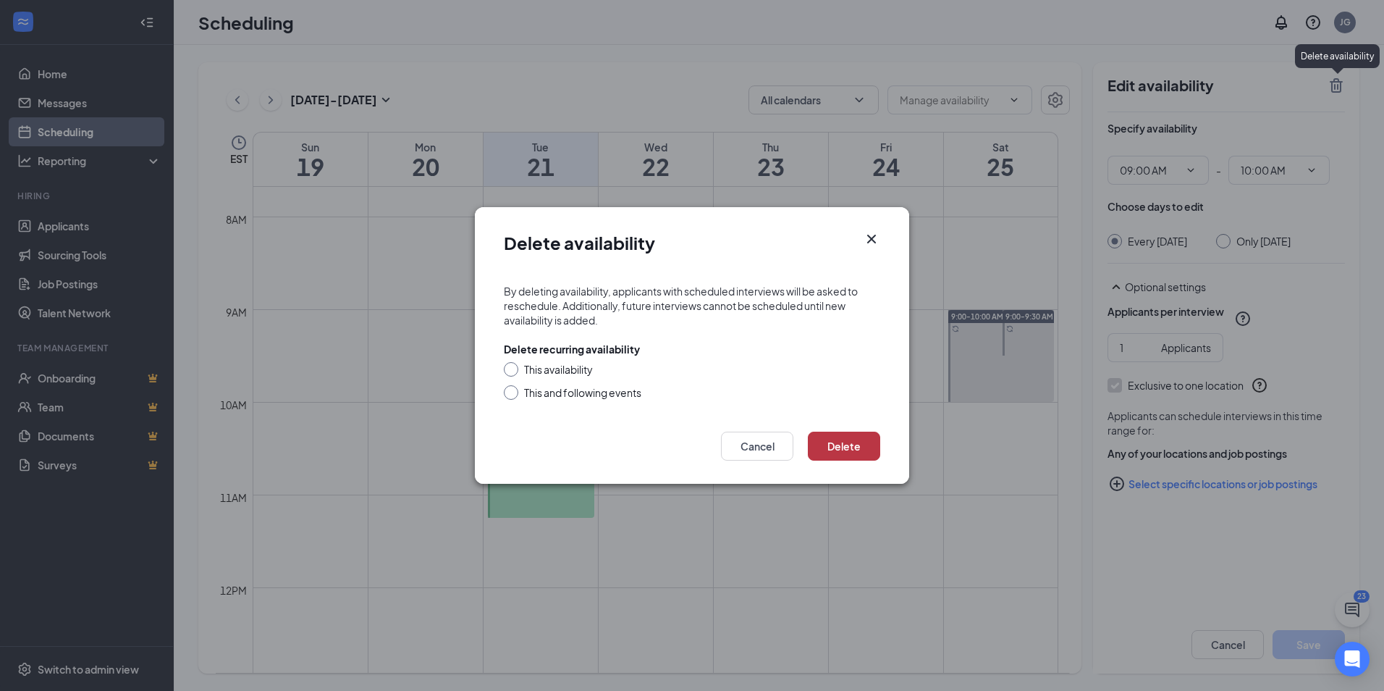
click at [842, 449] on button "Delete" at bounding box center [844, 445] width 72 height 29
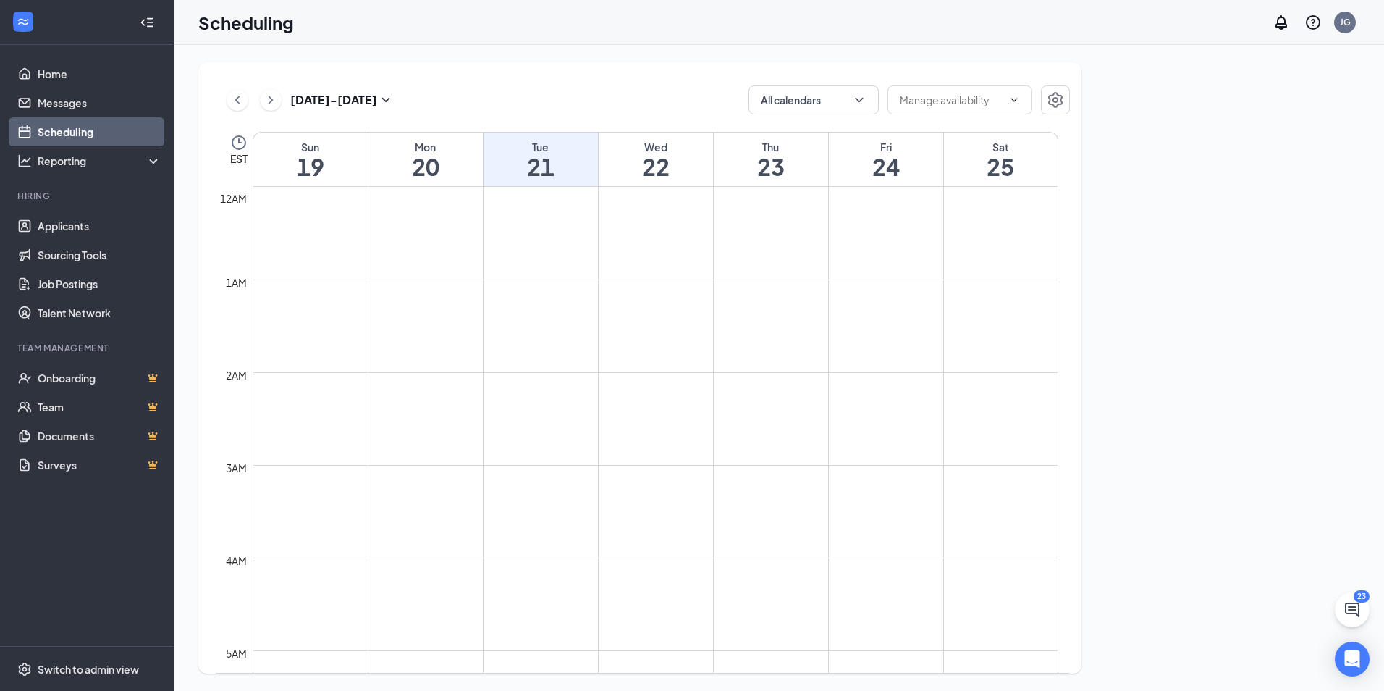
scroll to position [711, 0]
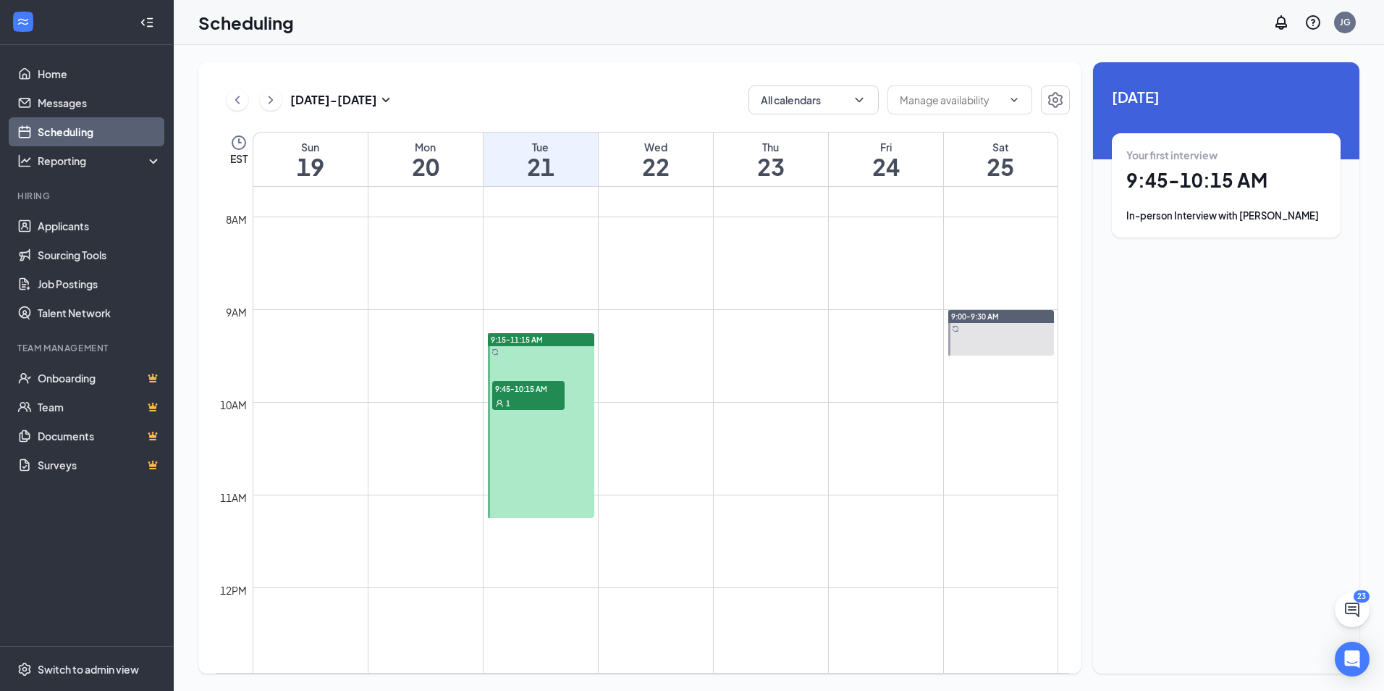
click at [984, 336] on link "9:00-9:30 AM" at bounding box center [1000, 332] width 110 height 46
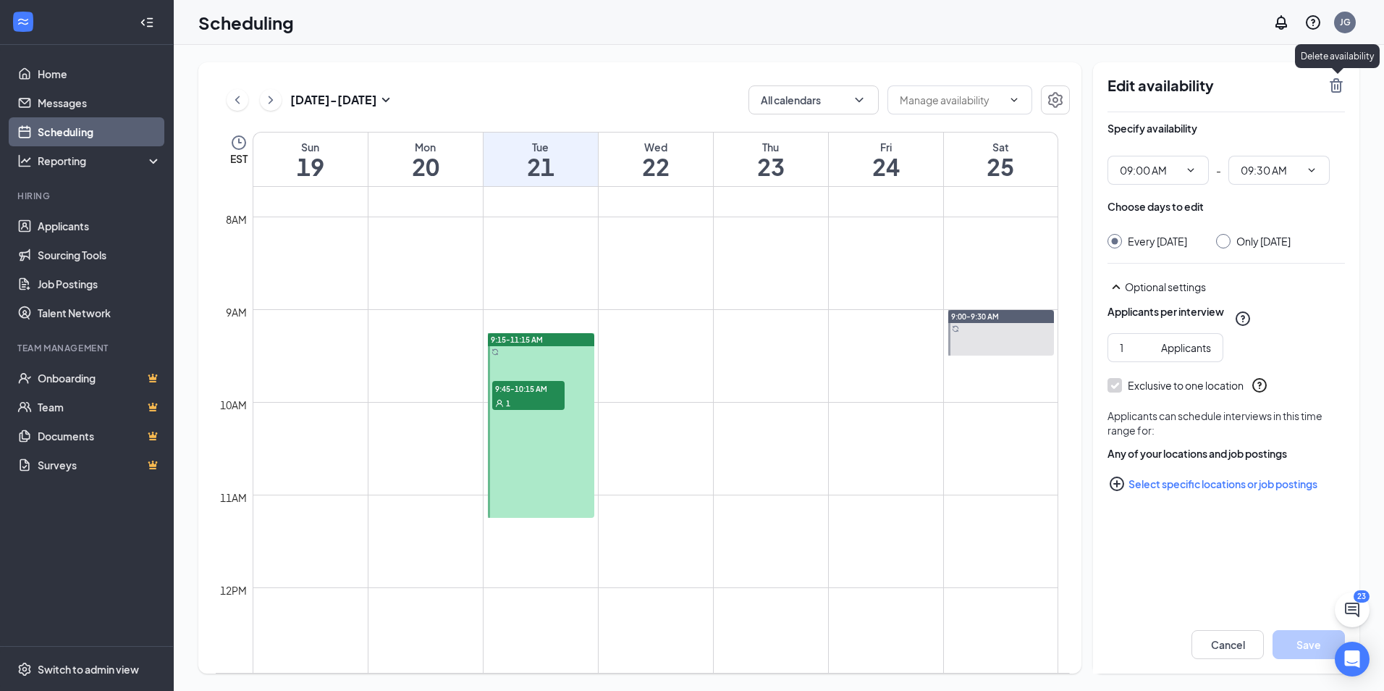
click at [1338, 83] on icon "TrashOutline" at bounding box center [1336, 85] width 13 height 14
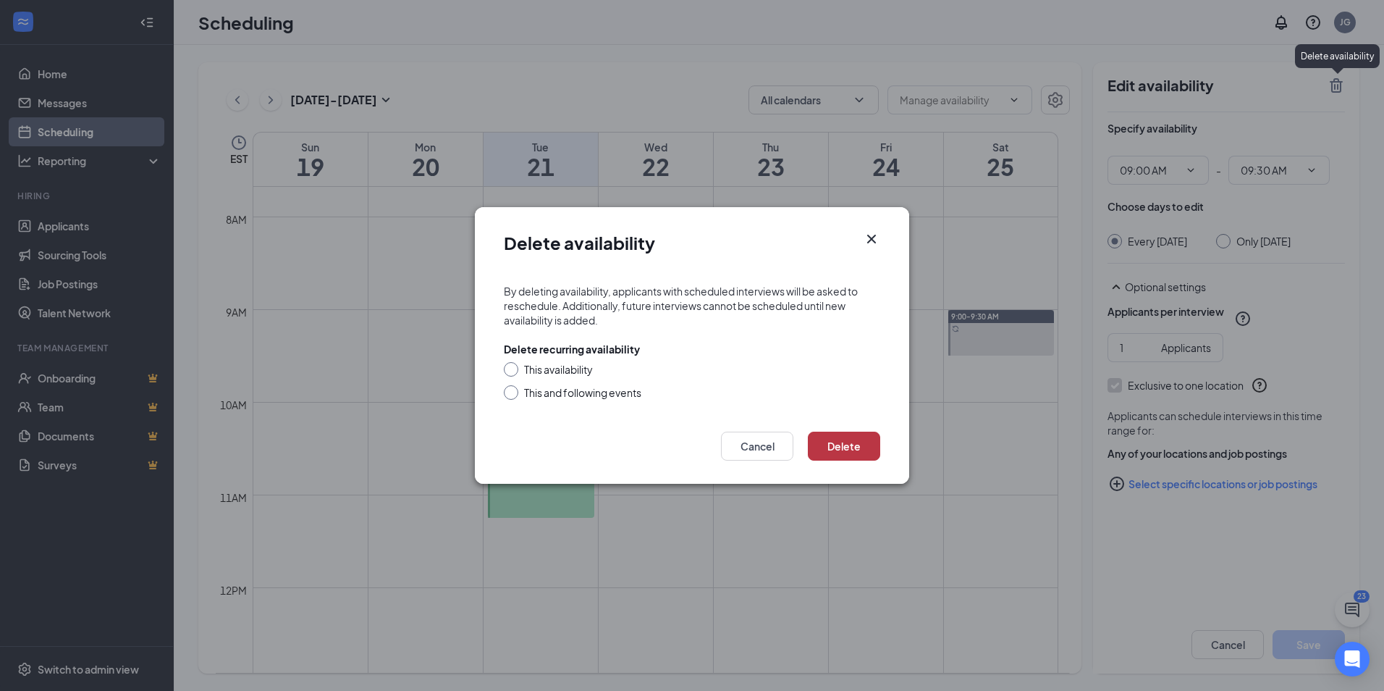
click at [850, 445] on button "Delete" at bounding box center [844, 445] width 72 height 29
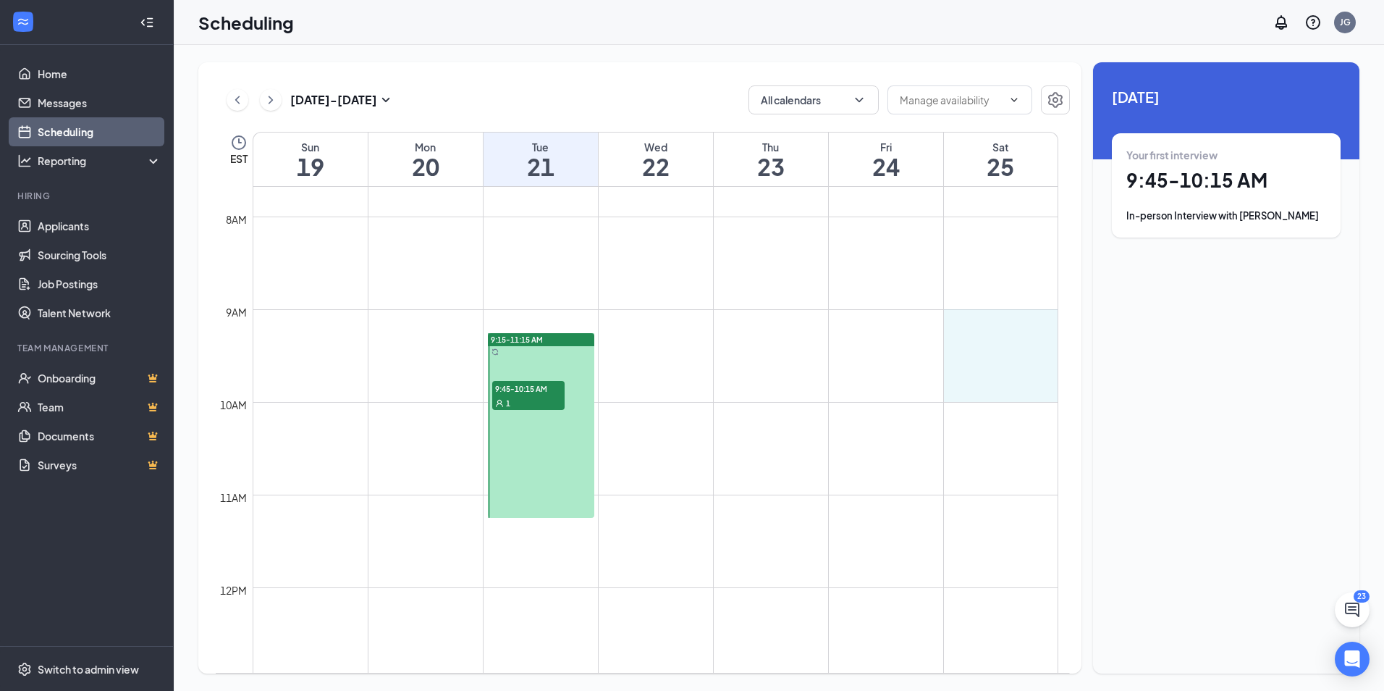
drag, startPoint x: 991, startPoint y: 316, endPoint x: 987, endPoint y: 382, distance: 66.0
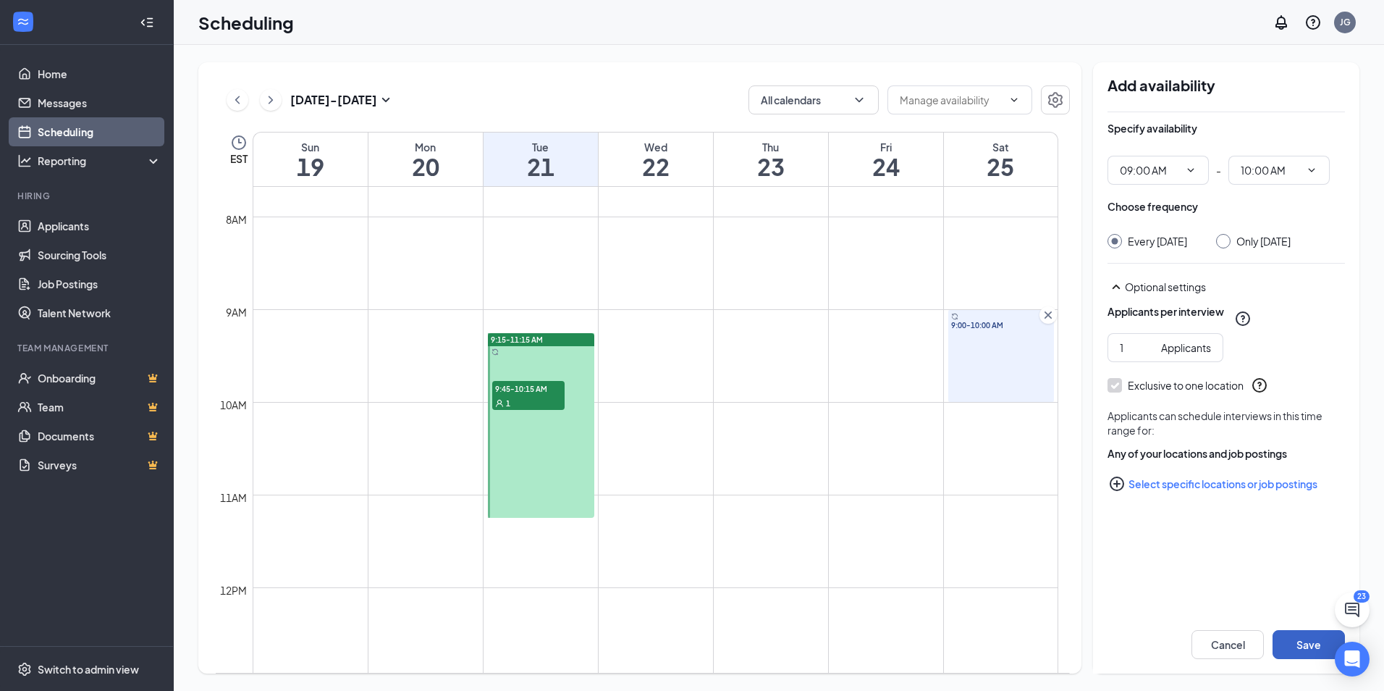
click at [1305, 643] on button "Save" at bounding box center [1308, 644] width 72 height 29
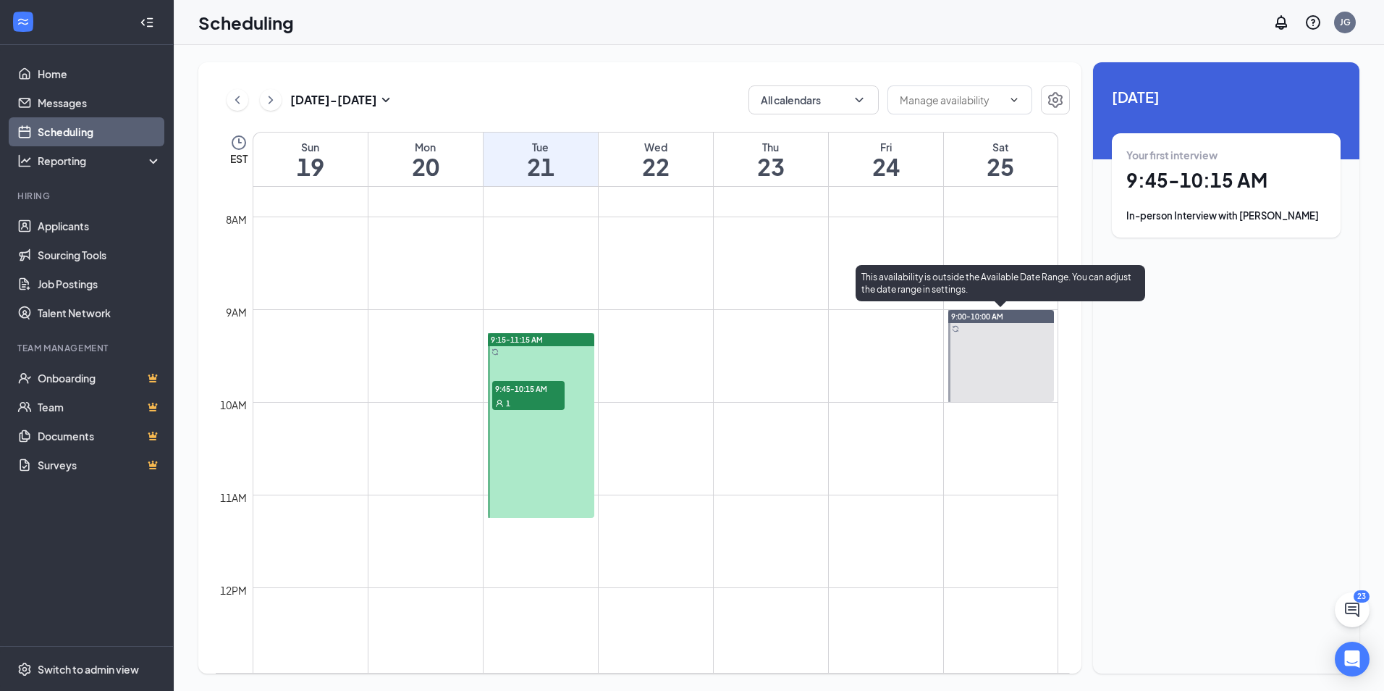
click at [1008, 316] on div "9:00-10:00 AM" at bounding box center [1001, 316] width 106 height 13
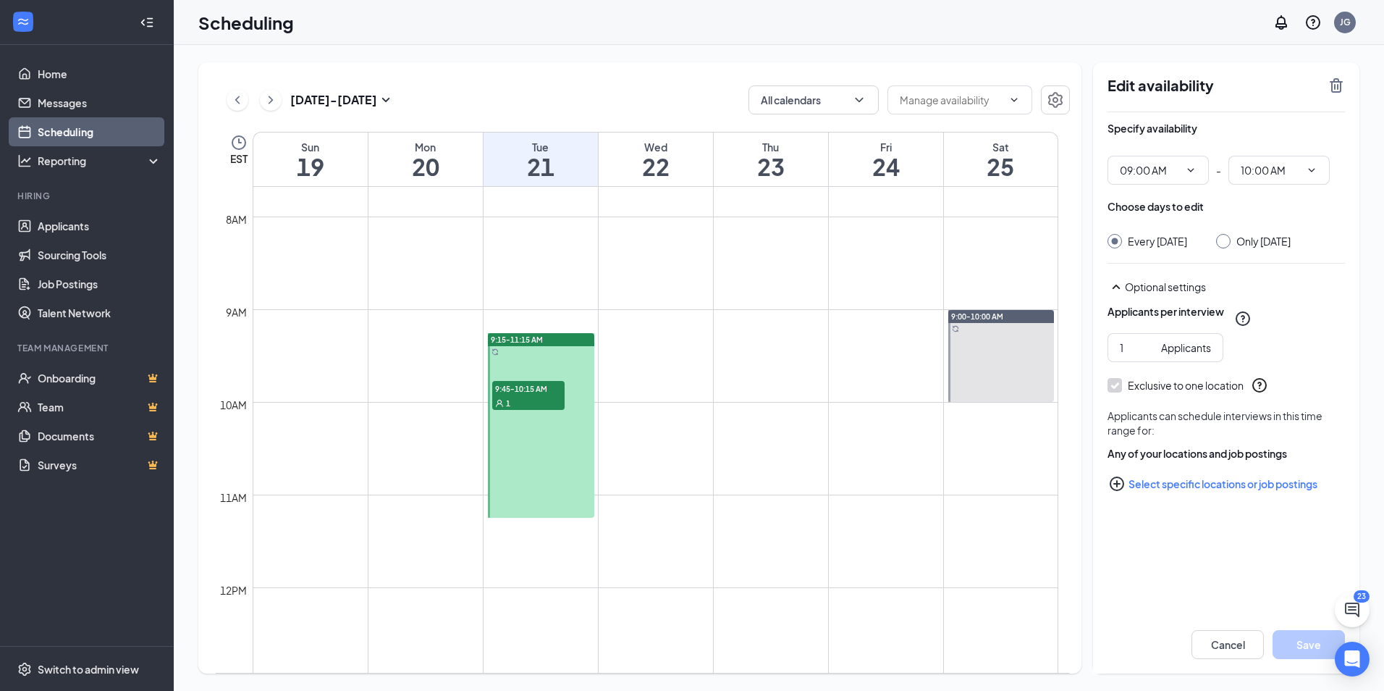
click at [1117, 392] on label "Exclusive to one location" at bounding box center [1175, 385] width 136 height 14
click at [1112, 295] on icon "SmallChevronUp" at bounding box center [1115, 286] width 17 height 17
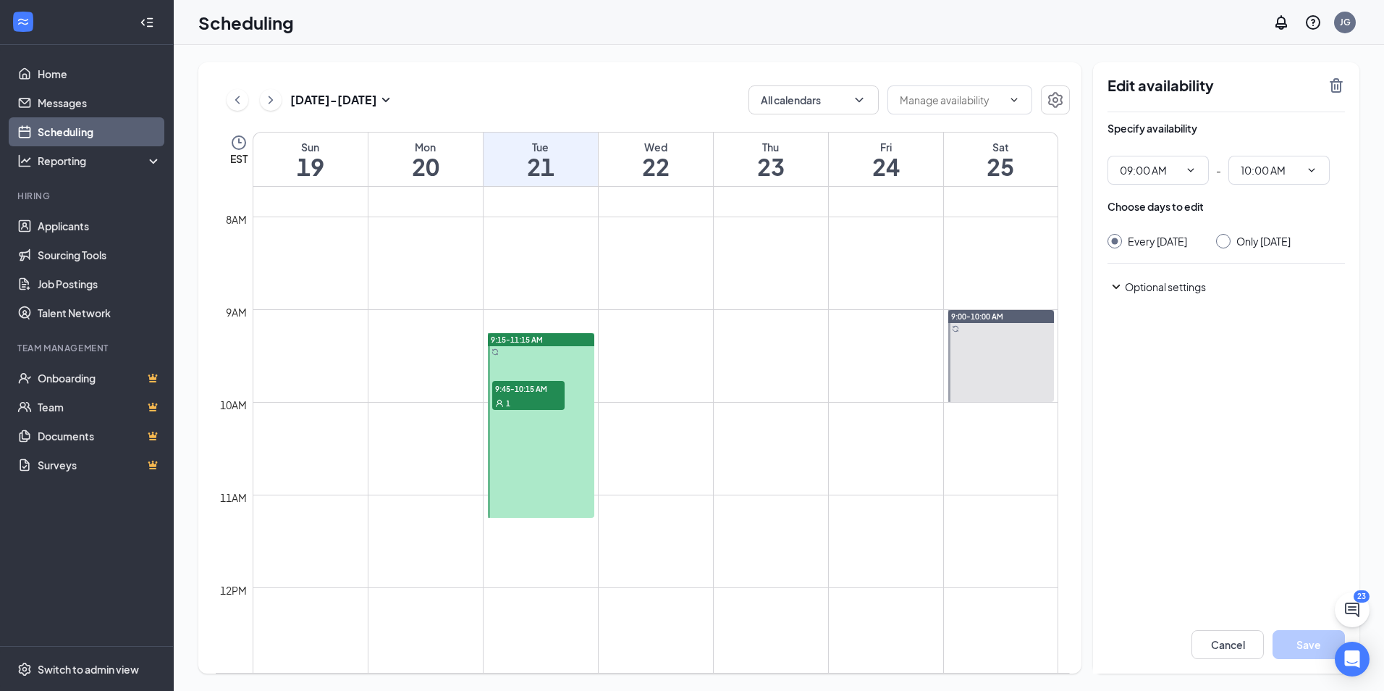
click at [1112, 295] on icon "SmallChevronDown" at bounding box center [1115, 286] width 17 height 17
